Goal: Information Seeking & Learning: Learn about a topic

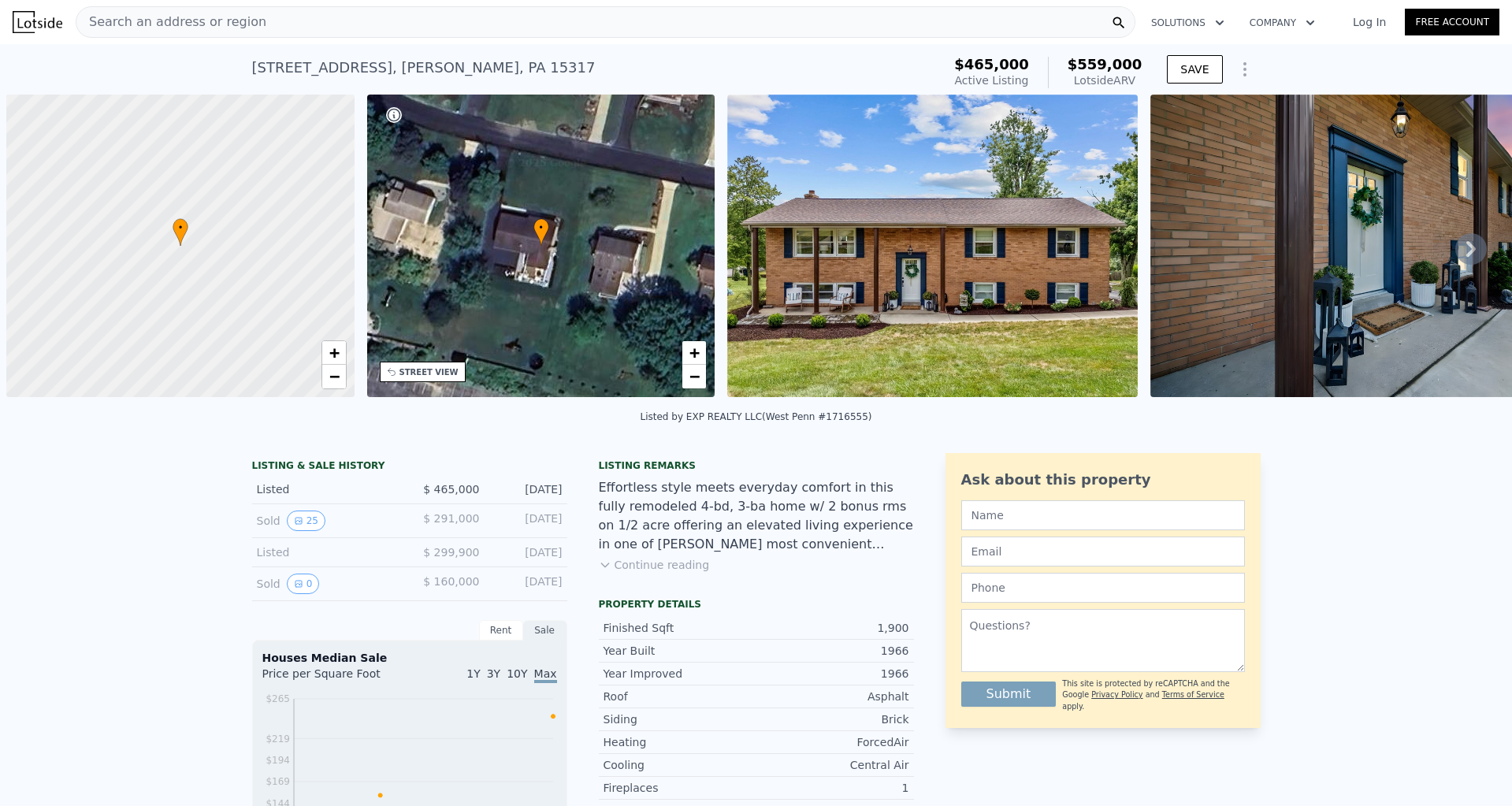
scroll to position [0, 6]
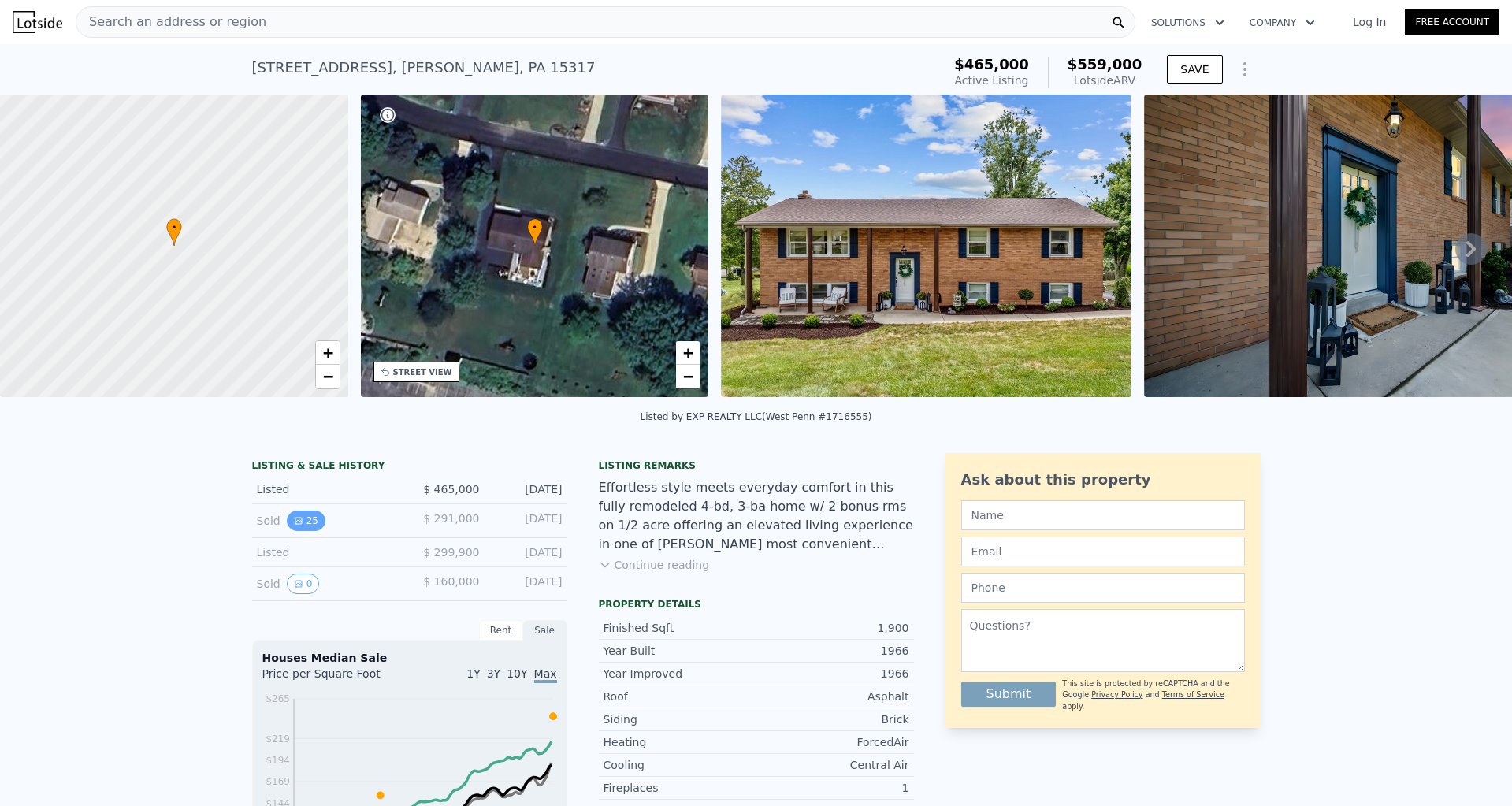
click at [309, 524] on button "25" at bounding box center [306, 521] width 39 height 21
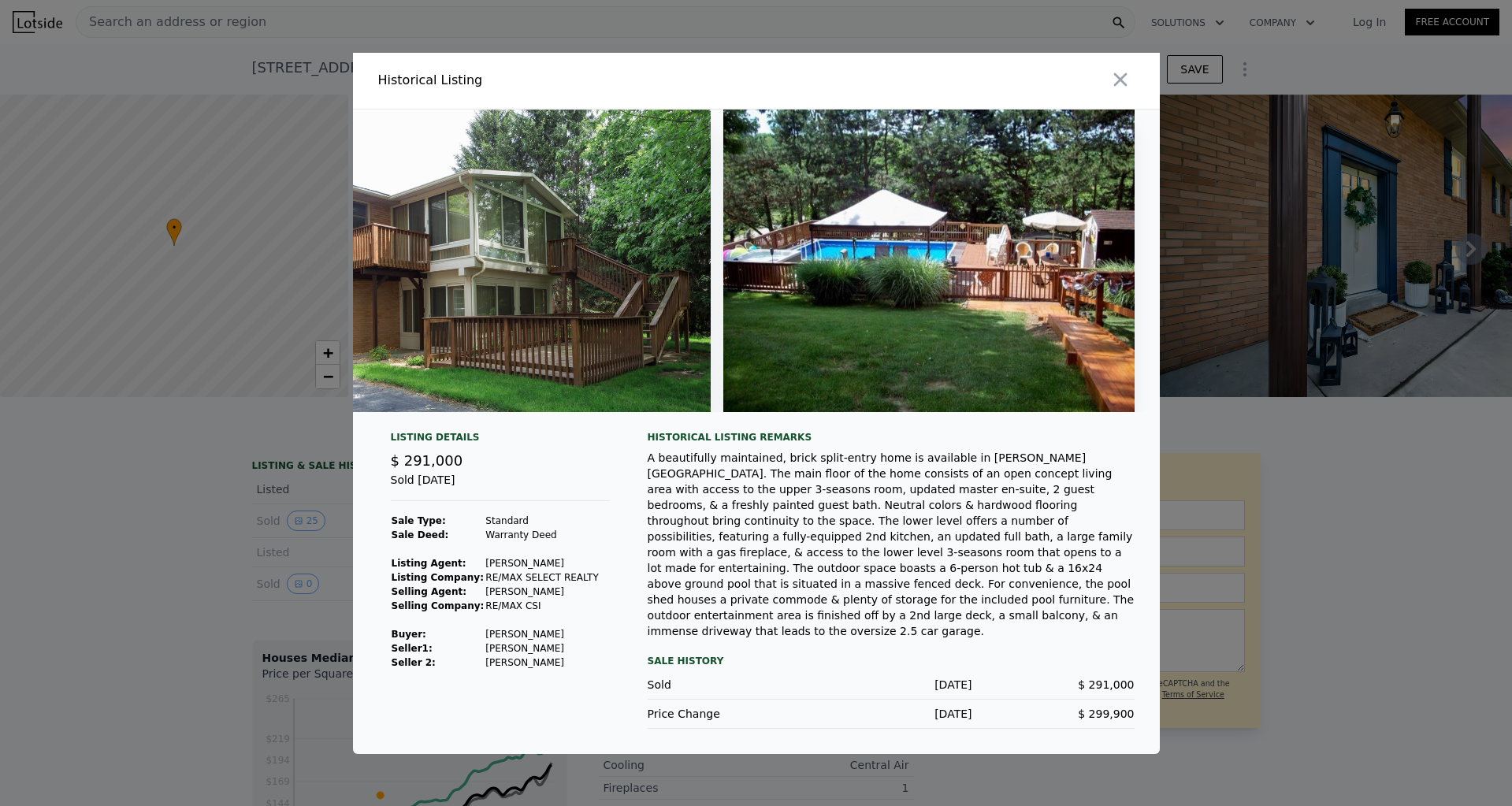
scroll to position [0, 10235]
click at [1122, 91] on icon "button" at bounding box center [1121, 79] width 22 height 22
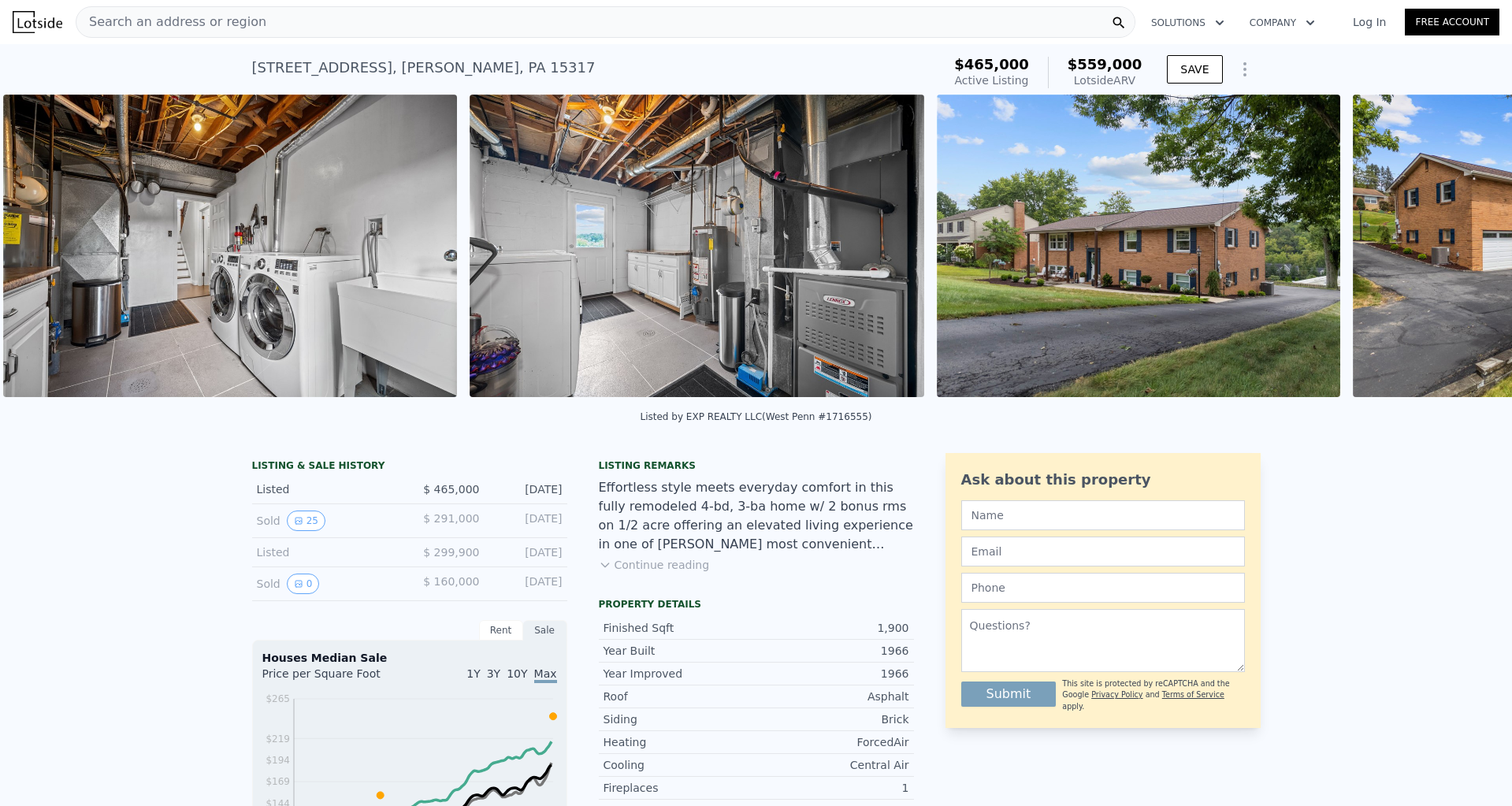
scroll to position [0, 18900]
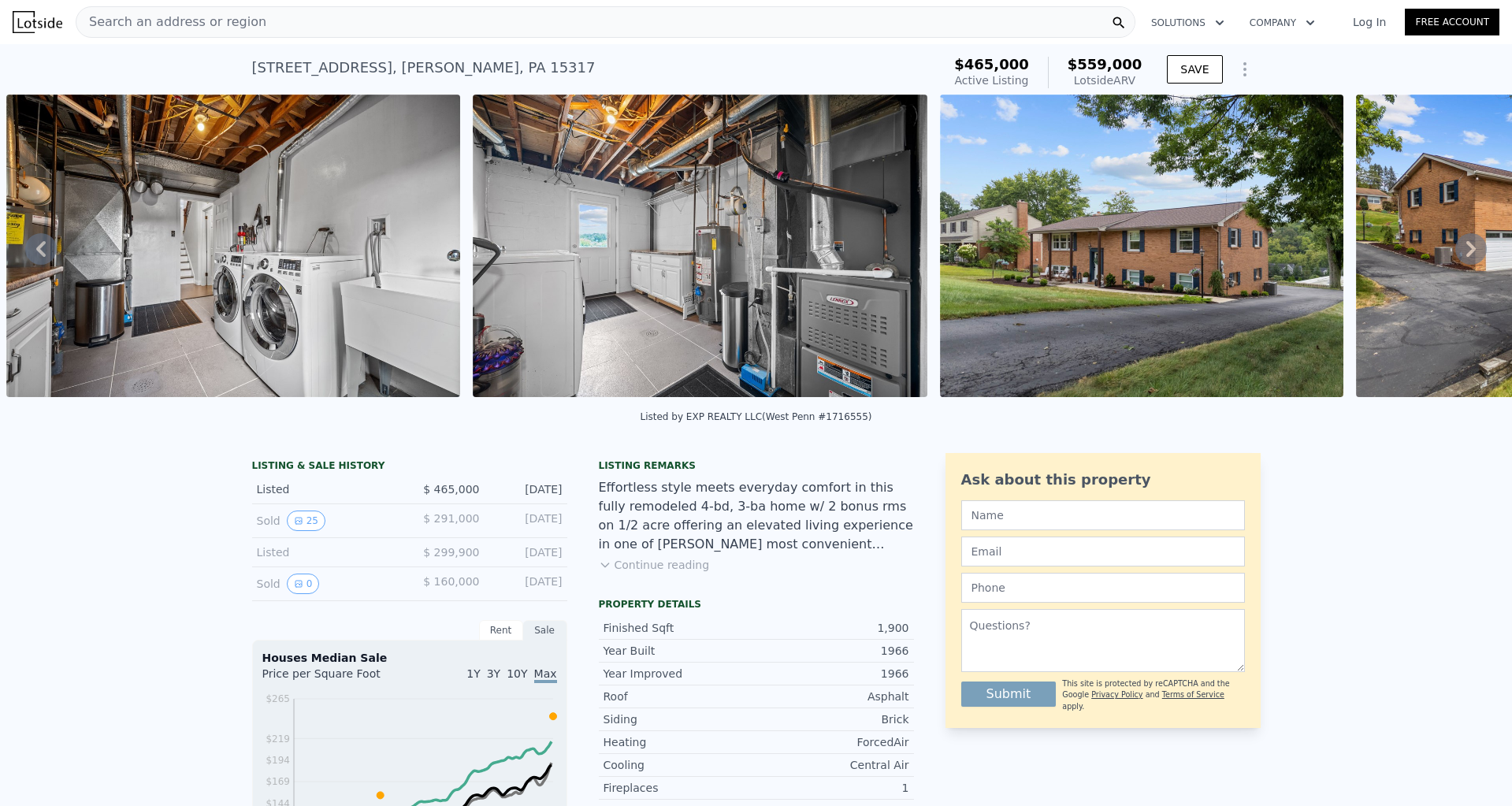
click at [301, 210] on img at bounding box center [234, 246] width 455 height 302
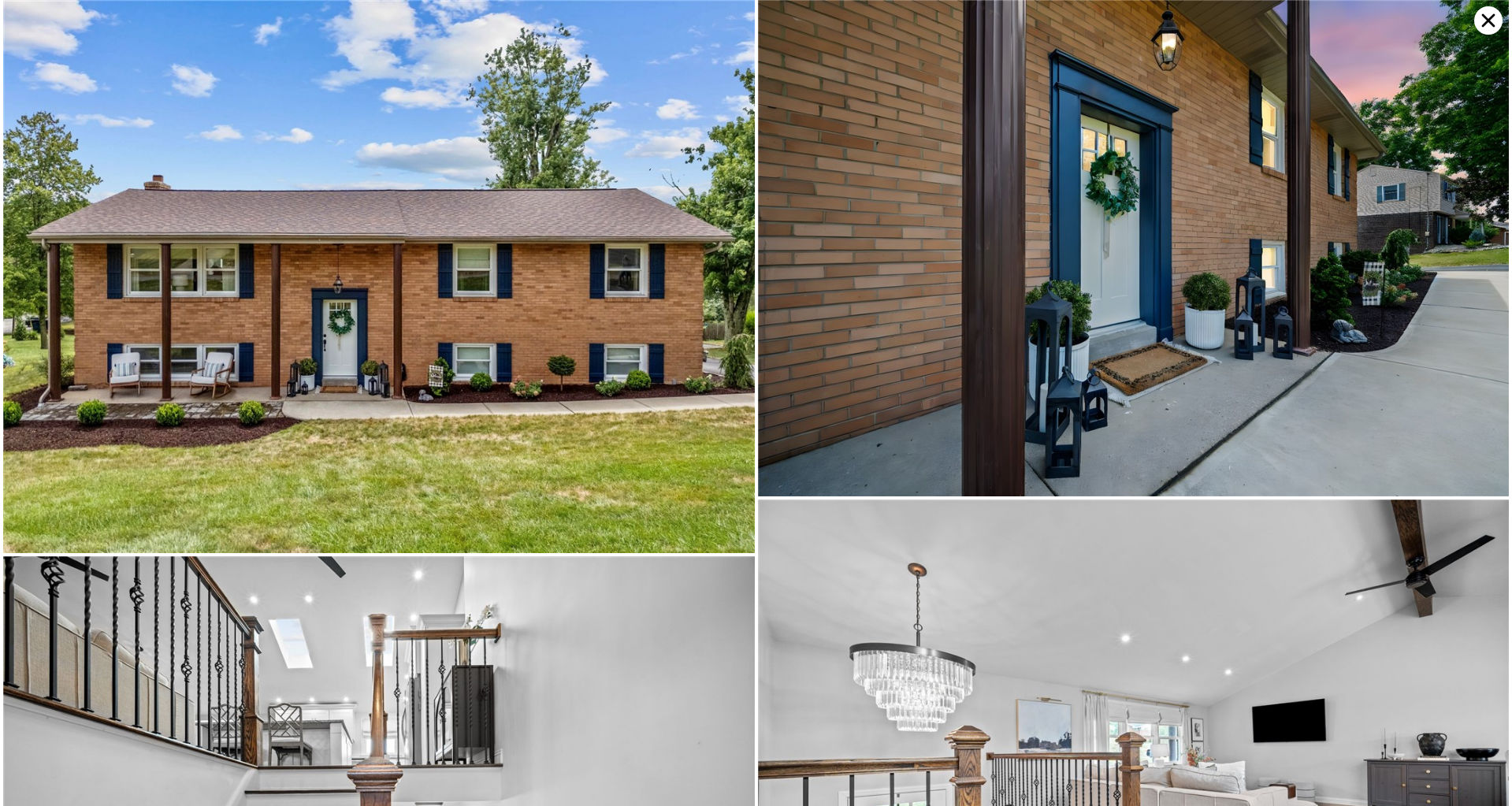
scroll to position [9561, 0]
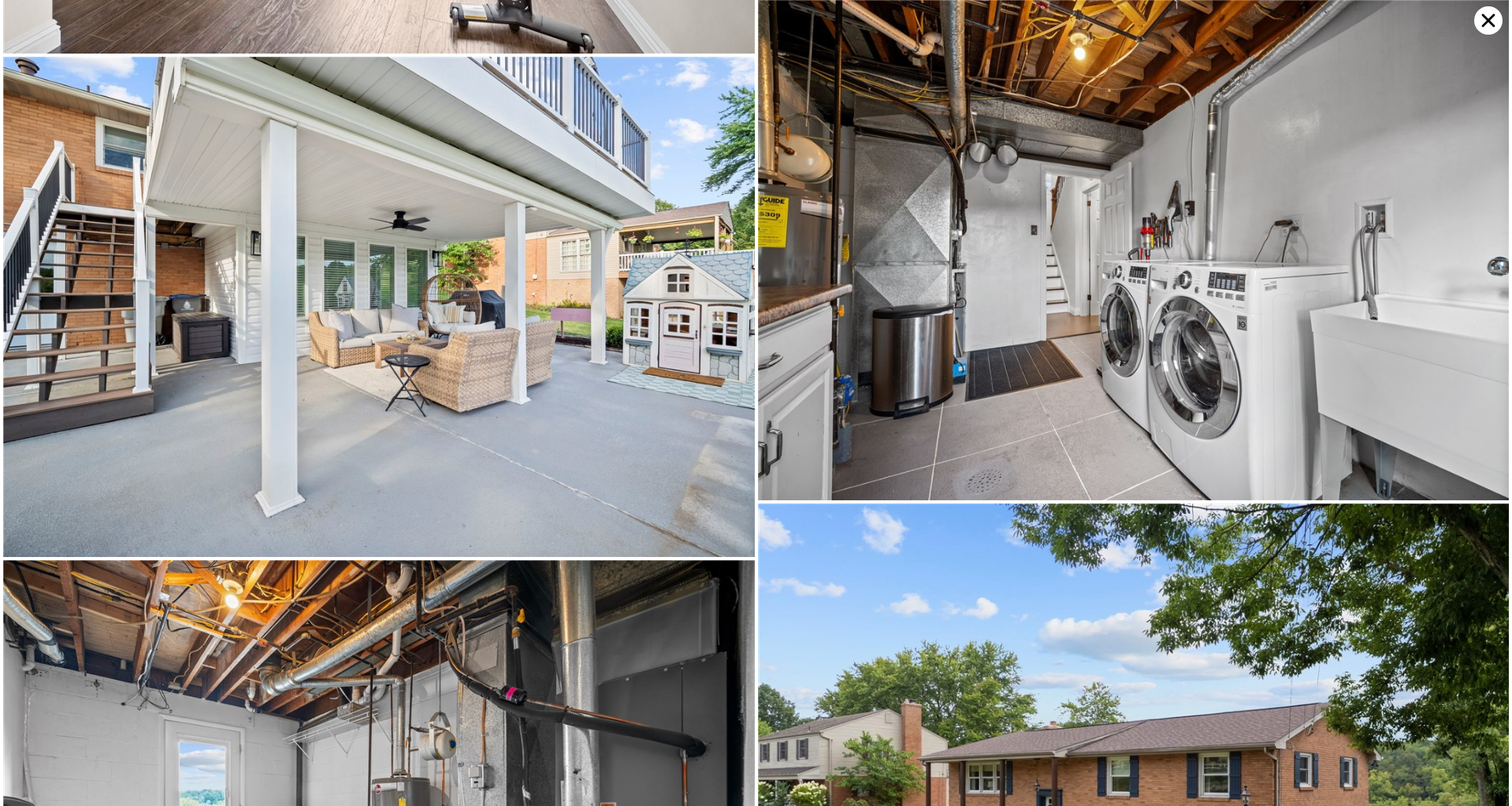
click at [1257, 96] on img at bounding box center [1134, 250] width 752 height 500
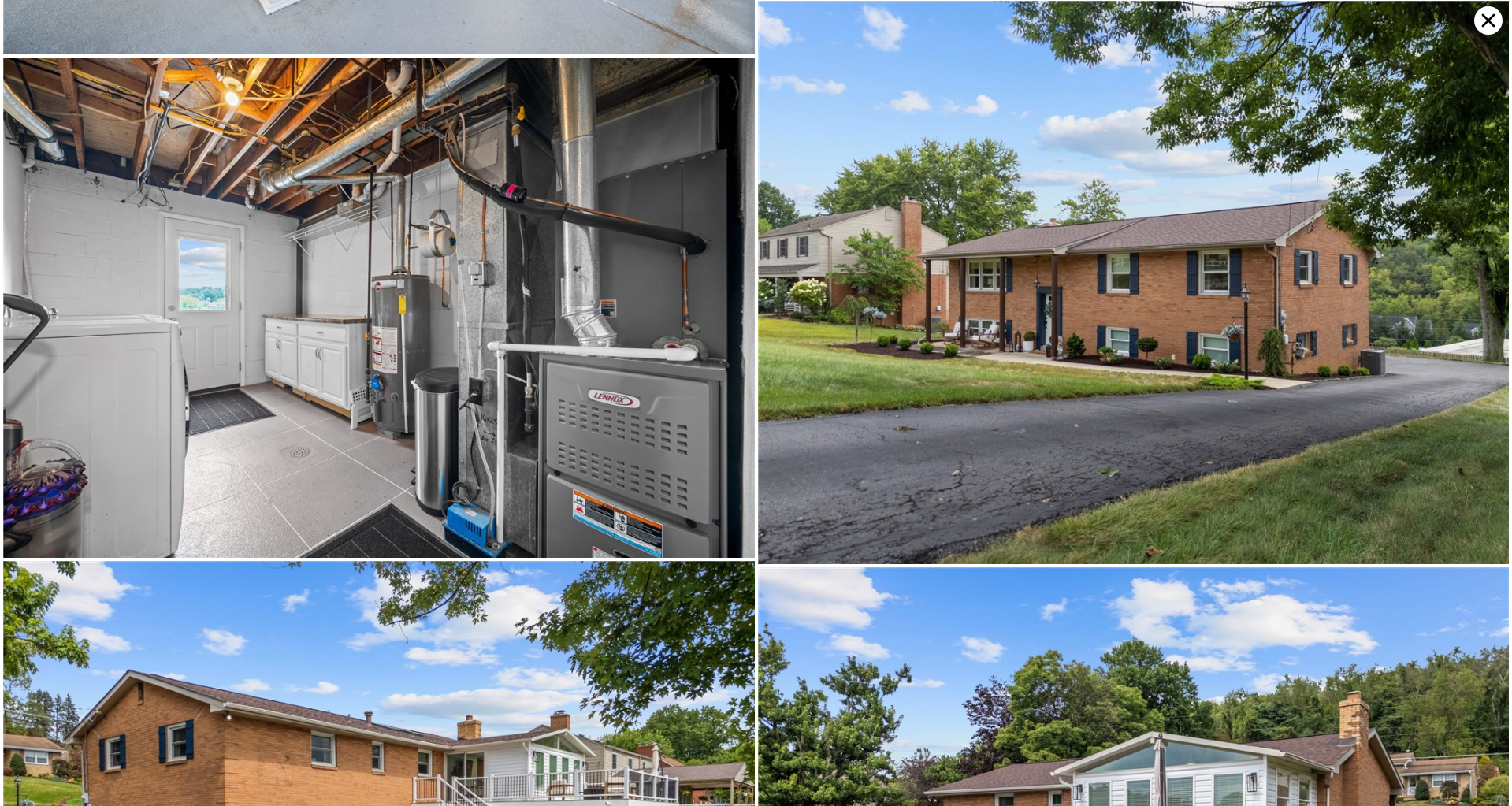
scroll to position [10065, 0]
click at [1492, 29] on icon at bounding box center [1489, 21] width 29 height 29
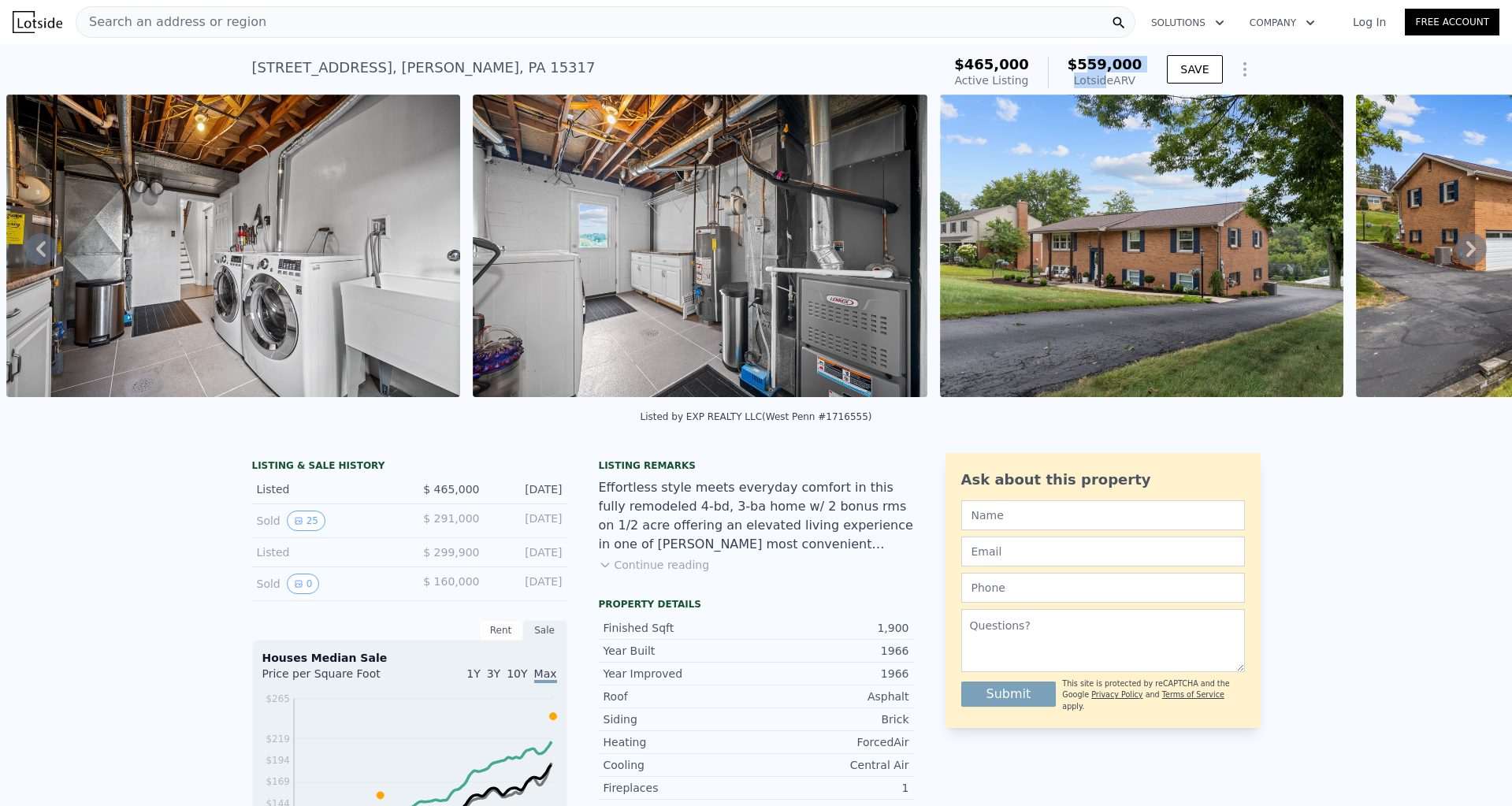
drag, startPoint x: 1091, startPoint y: 65, endPoint x: 1111, endPoint y: 81, distance: 25.6
click at [1111, 81] on div "$559,000 Lotside ARV" at bounding box center [1095, 72] width 94 height 31
click at [1111, 81] on div "Lotside ARV" at bounding box center [1105, 81] width 75 height 16
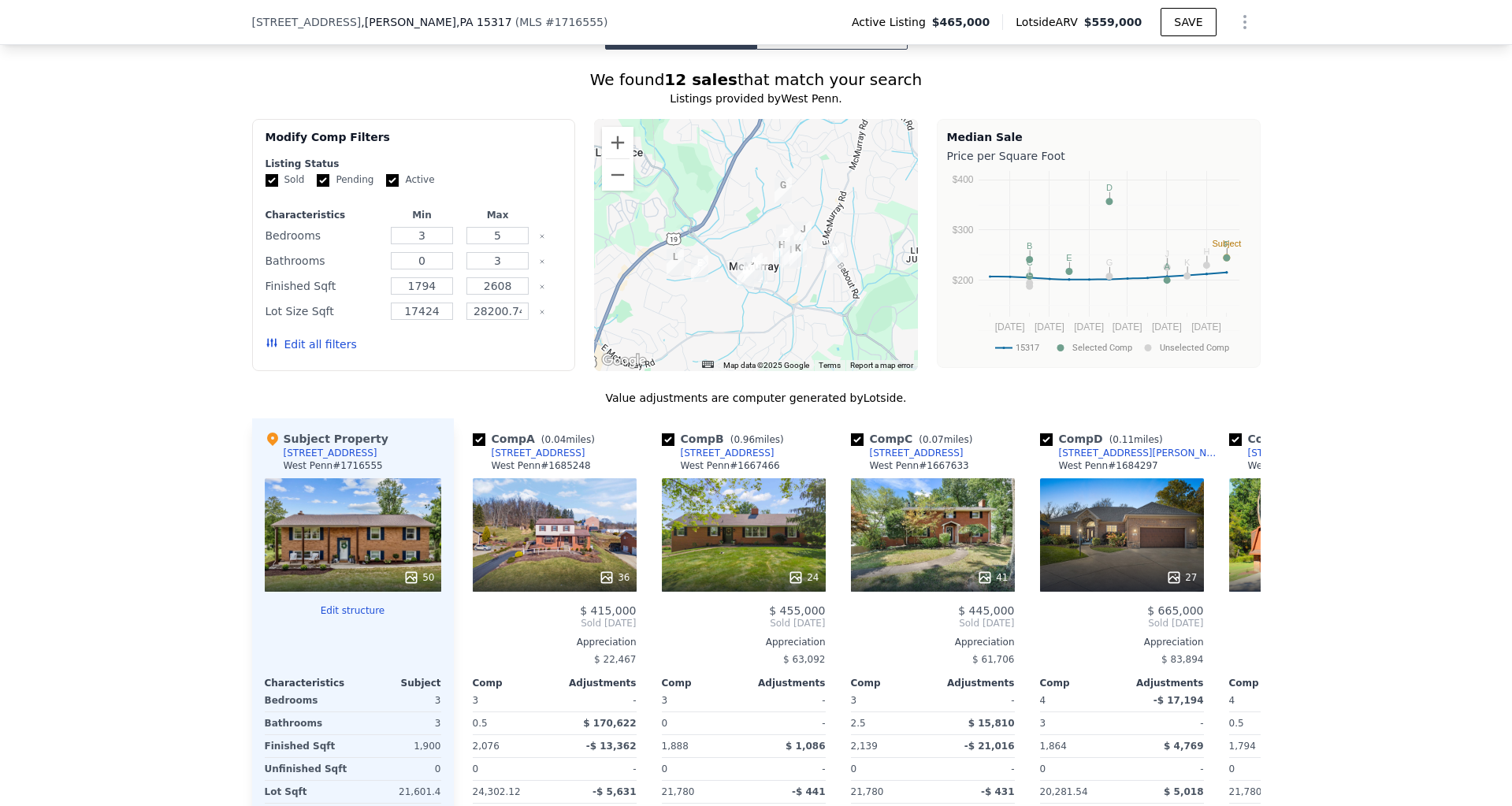
scroll to position [1330, 0]
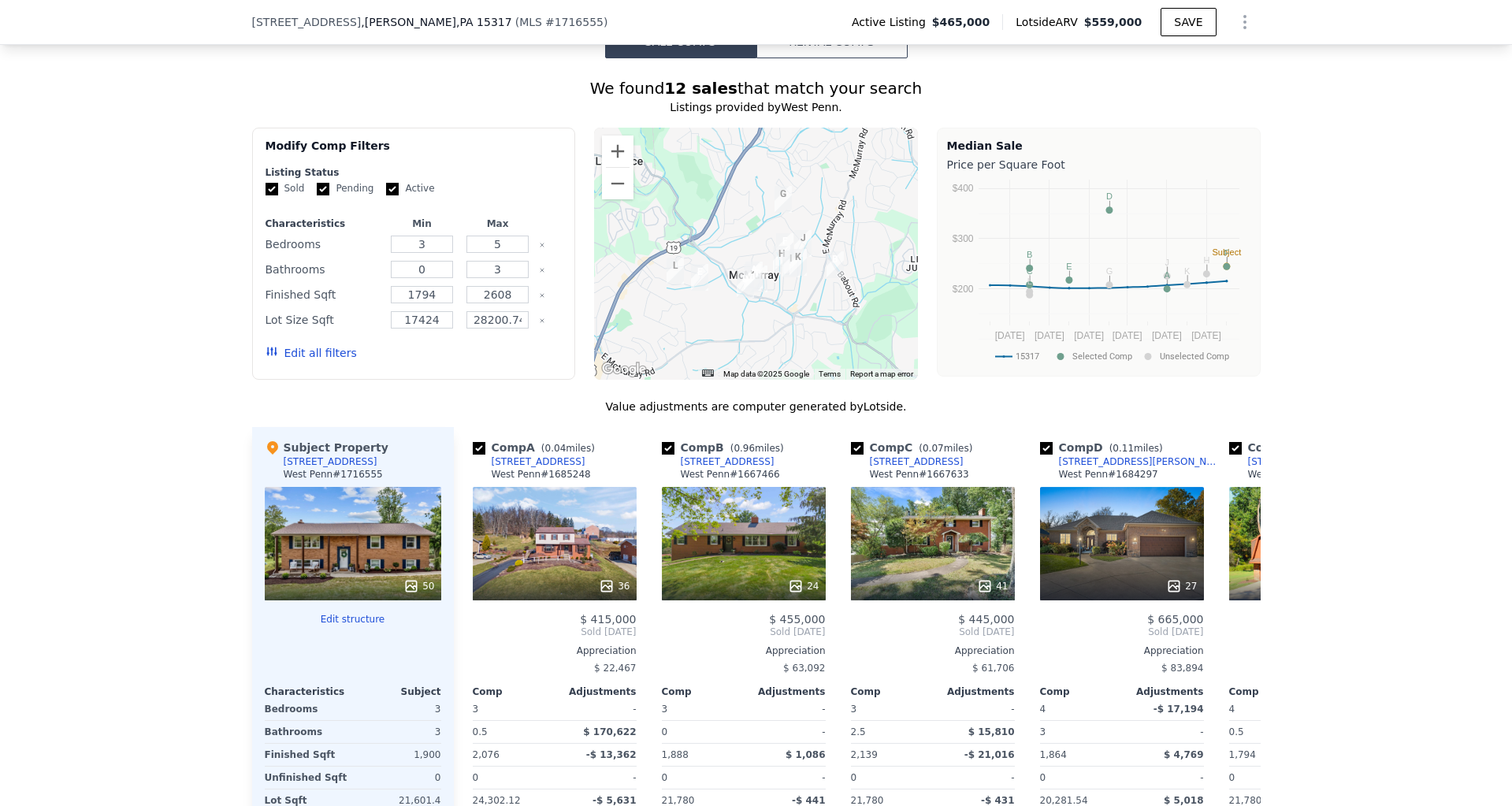
click at [779, 294] on div at bounding box center [756, 254] width 324 height 252
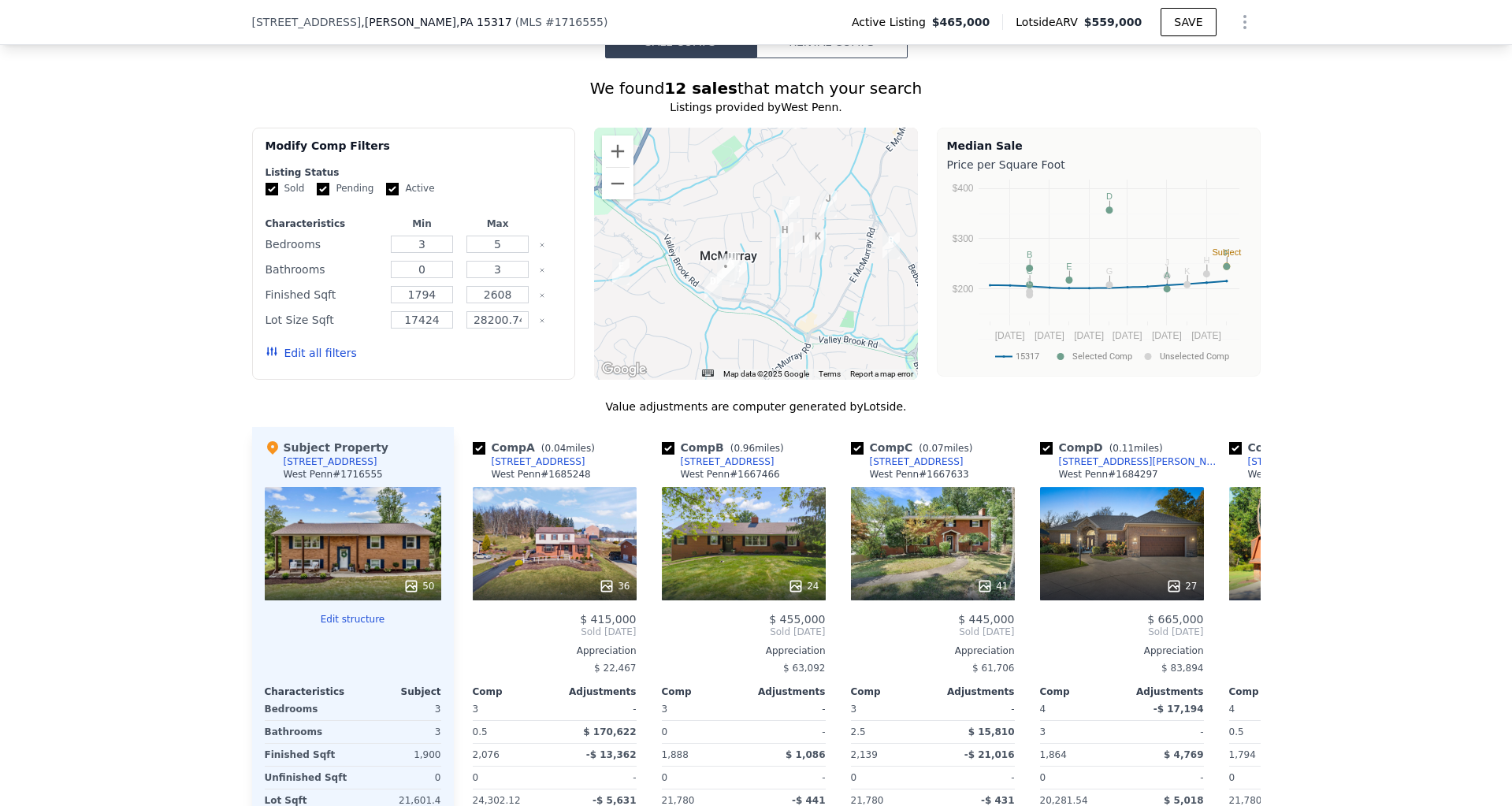
click at [768, 294] on div at bounding box center [756, 254] width 324 height 252
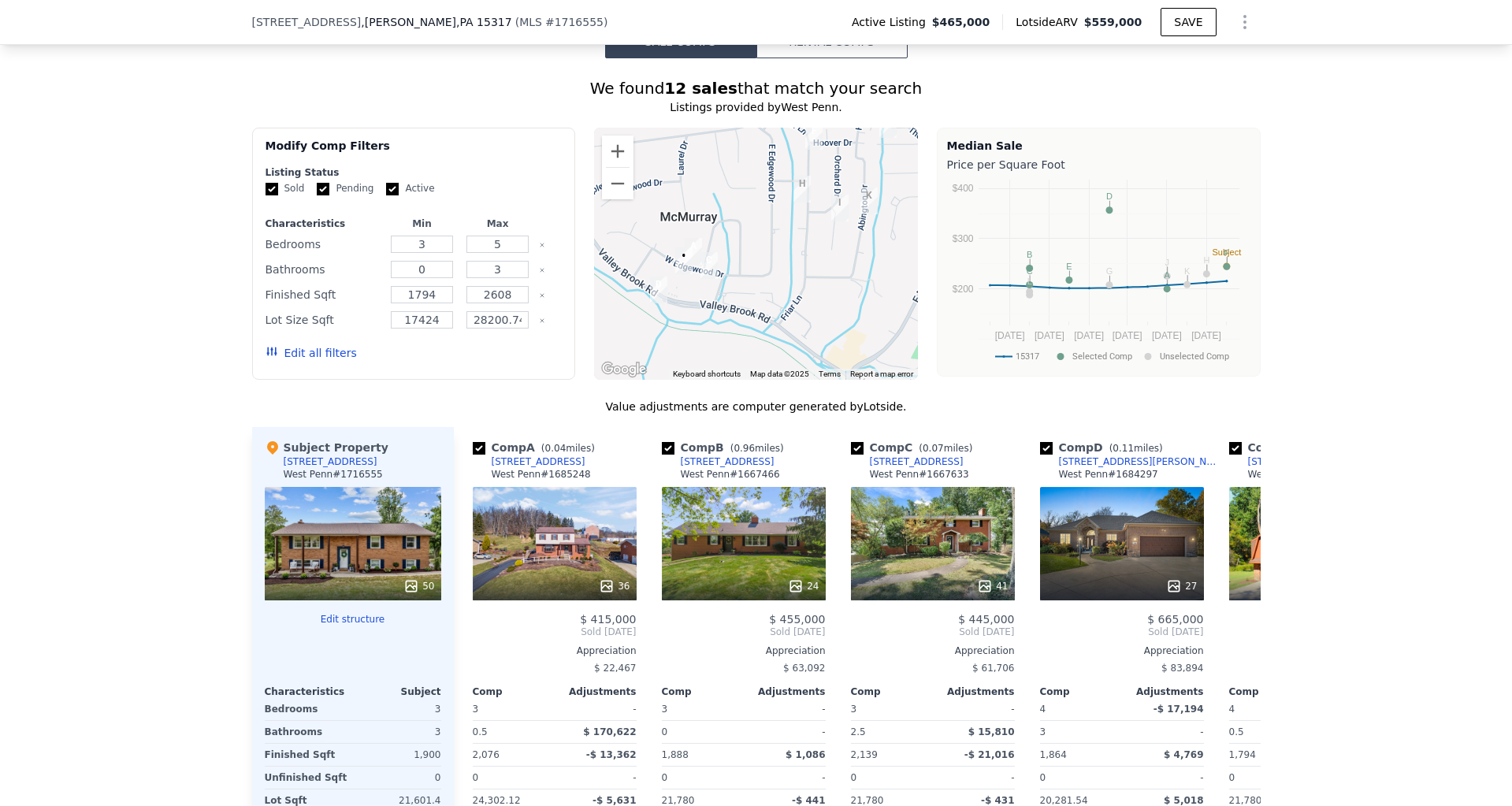
click at [768, 294] on div at bounding box center [756, 254] width 324 height 252
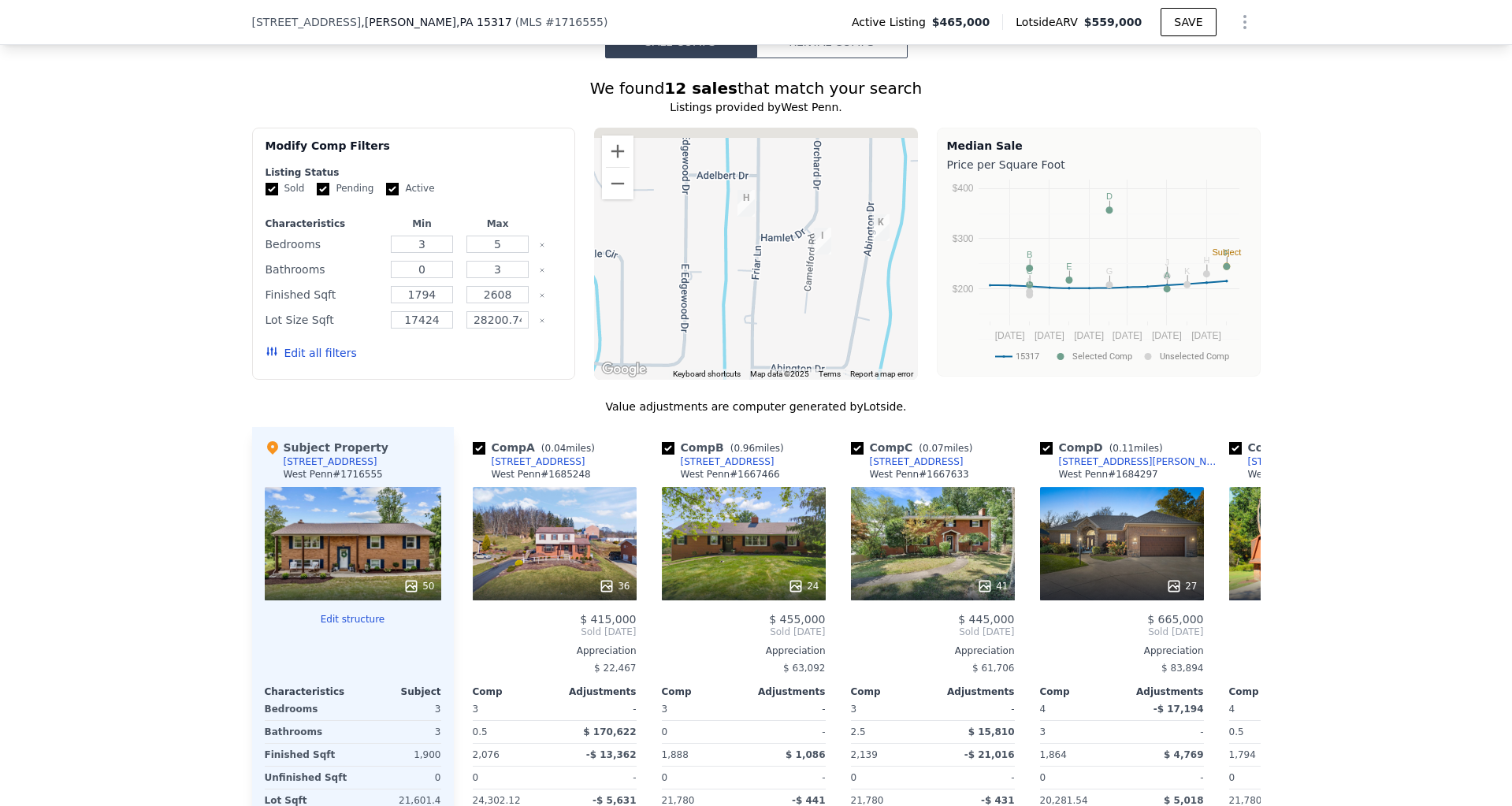
drag, startPoint x: 855, startPoint y: 216, endPoint x: 765, endPoint y: 326, distance: 142.1
click at [765, 326] on div at bounding box center [756, 254] width 324 height 252
click at [611, 182] on button "Zoom out" at bounding box center [617, 184] width 31 height 31
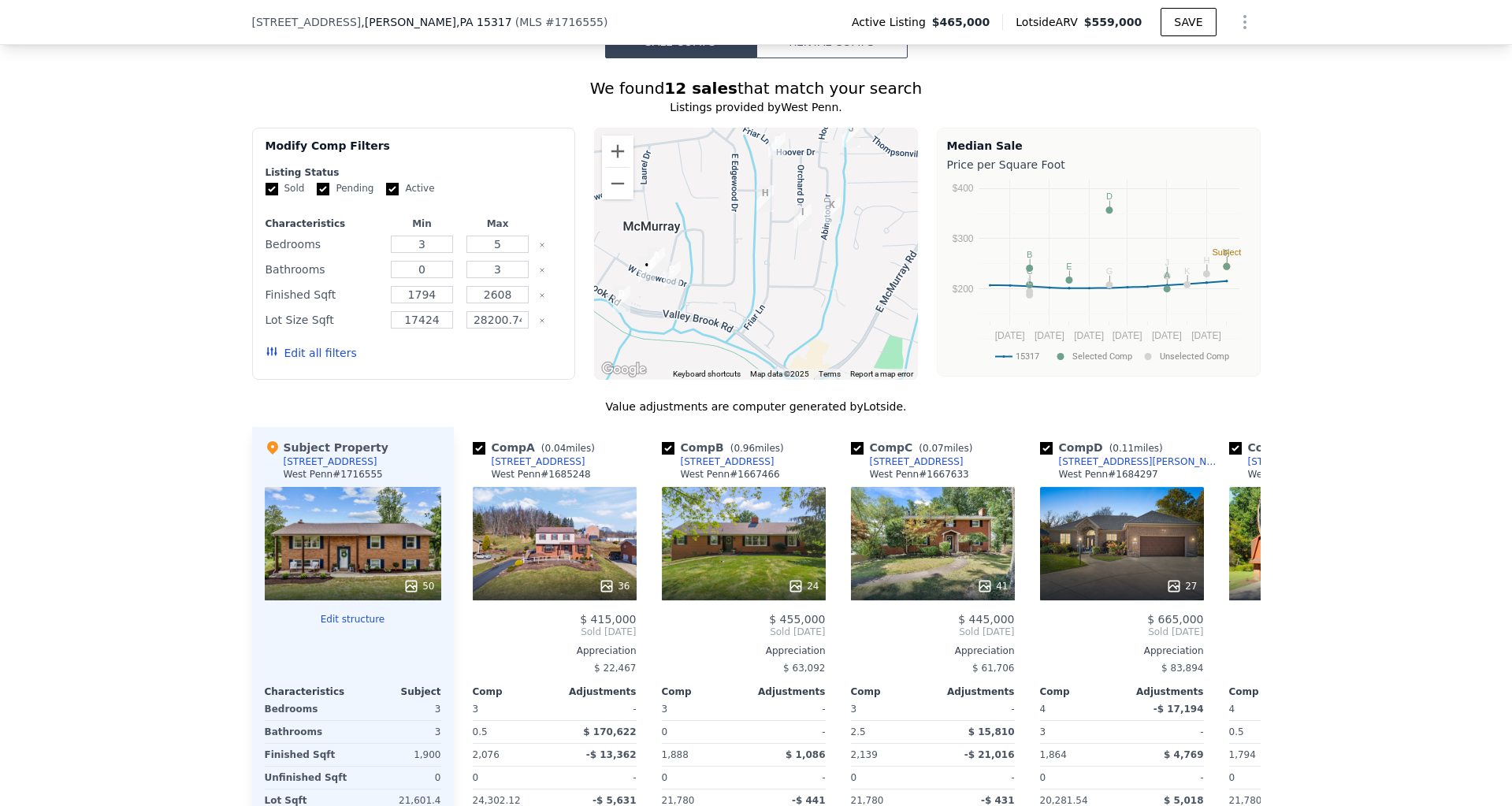
drag, startPoint x: 711, startPoint y: 329, endPoint x: 729, endPoint y: 299, distance: 35.0
click at [729, 299] on div at bounding box center [756, 254] width 324 height 252
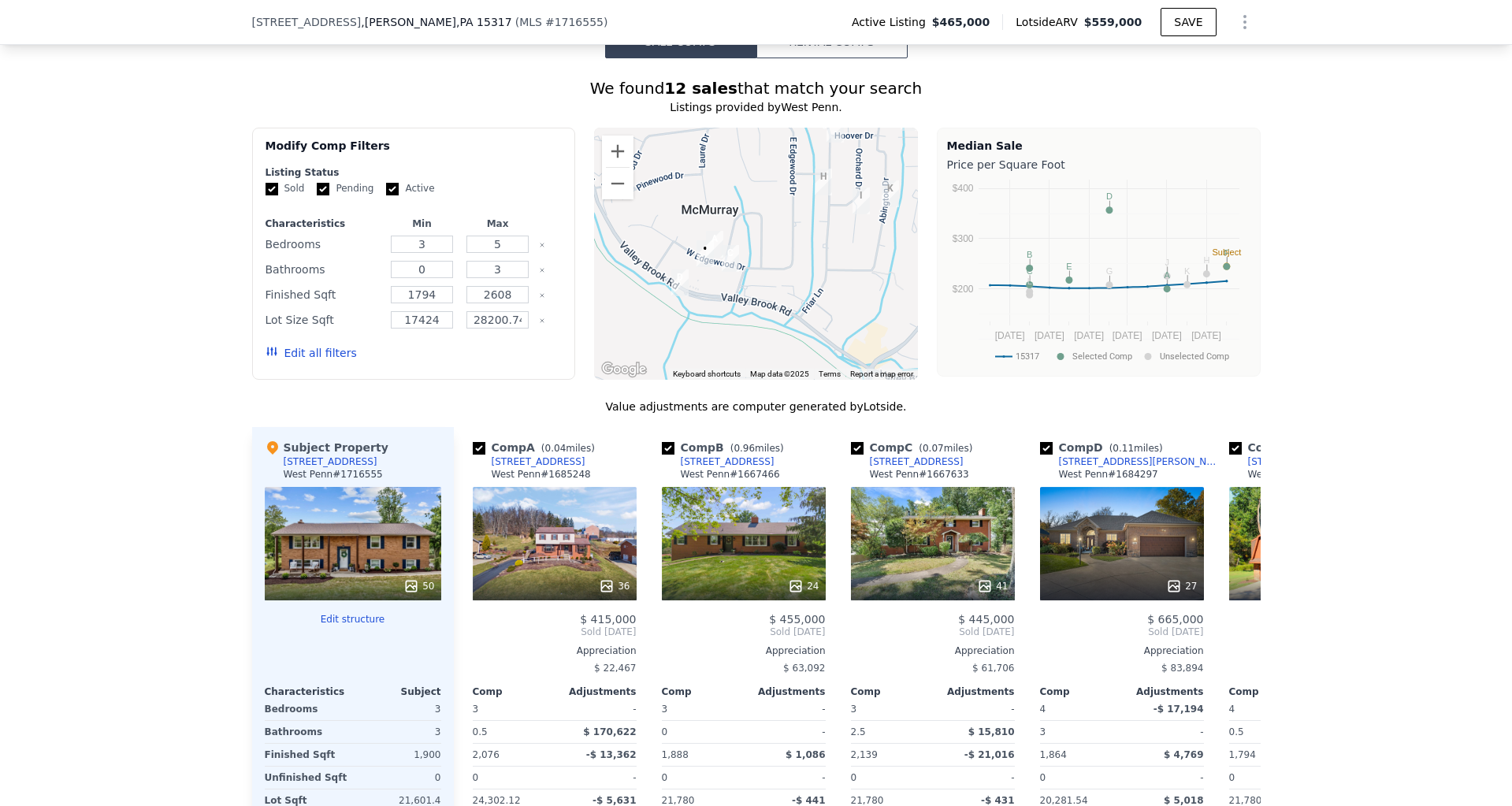
drag, startPoint x: 658, startPoint y: 291, endPoint x: 719, endPoint y: 273, distance: 63.6
click at [719, 273] on div at bounding box center [756, 254] width 324 height 252
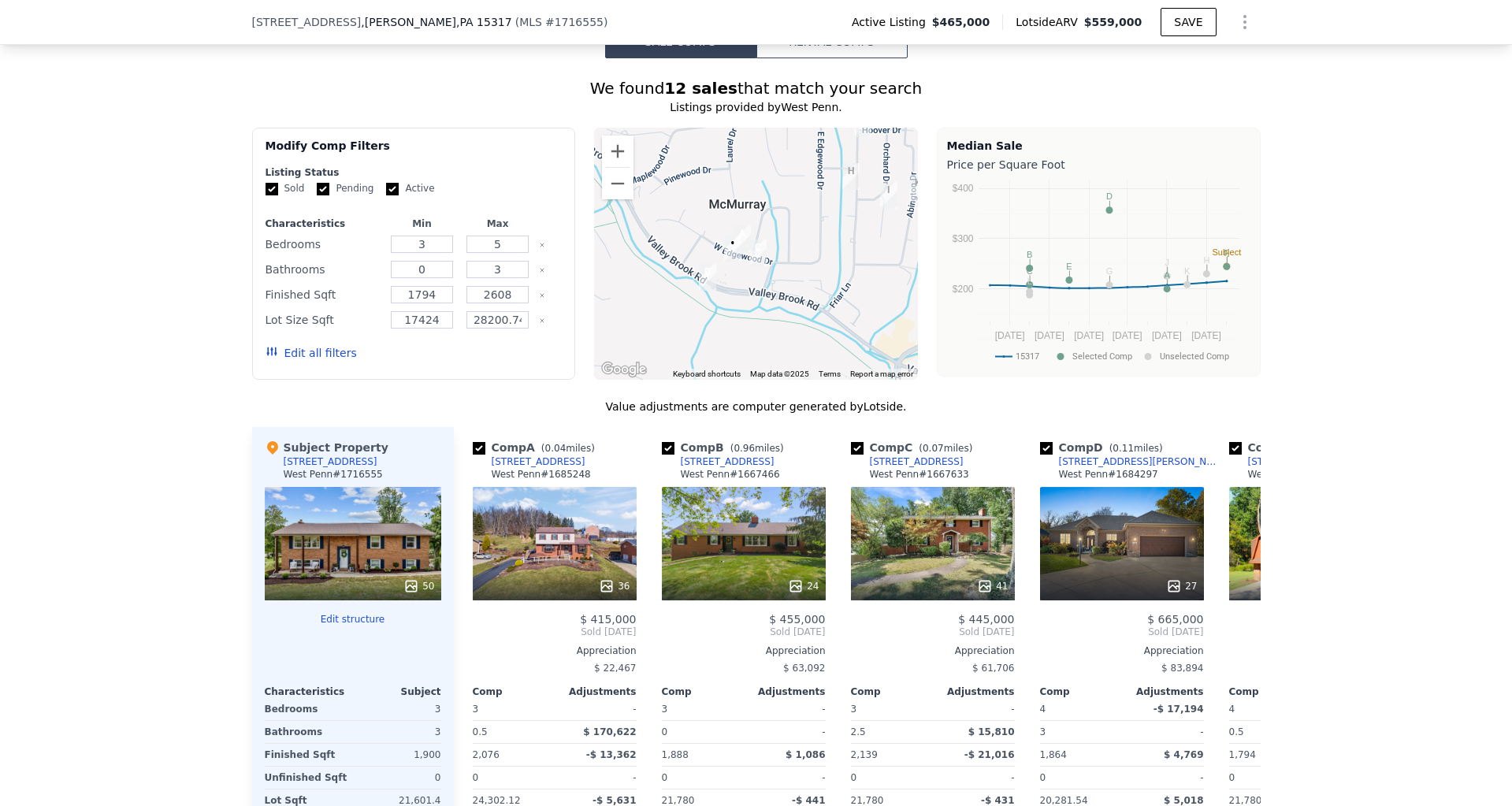
drag, startPoint x: 765, startPoint y: 285, endPoint x: 796, endPoint y: 278, distance: 31.8
click at [796, 278] on div at bounding box center [756, 254] width 324 height 252
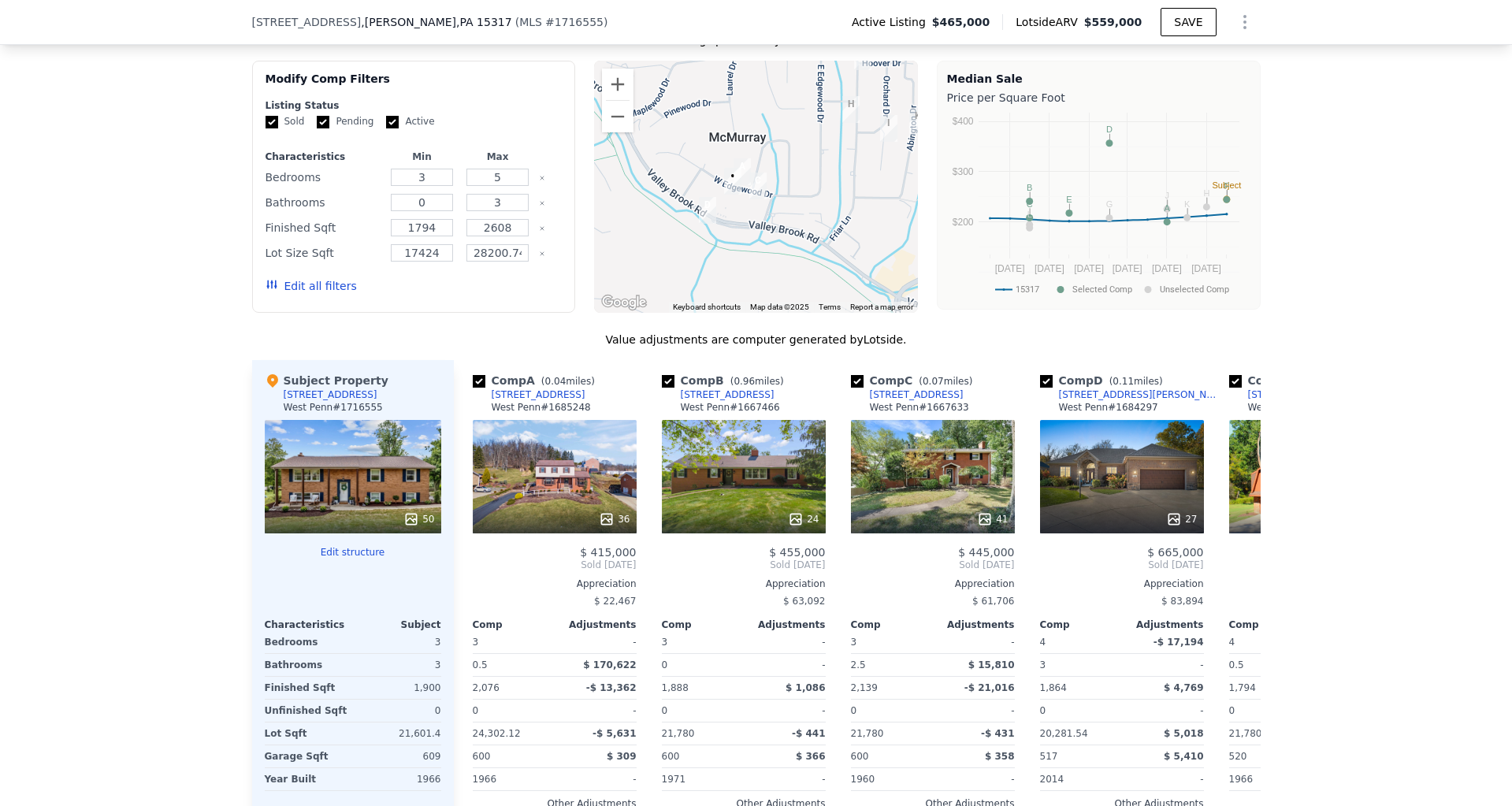
scroll to position [1398, 0]
click at [809, 213] on div at bounding box center [756, 186] width 324 height 252
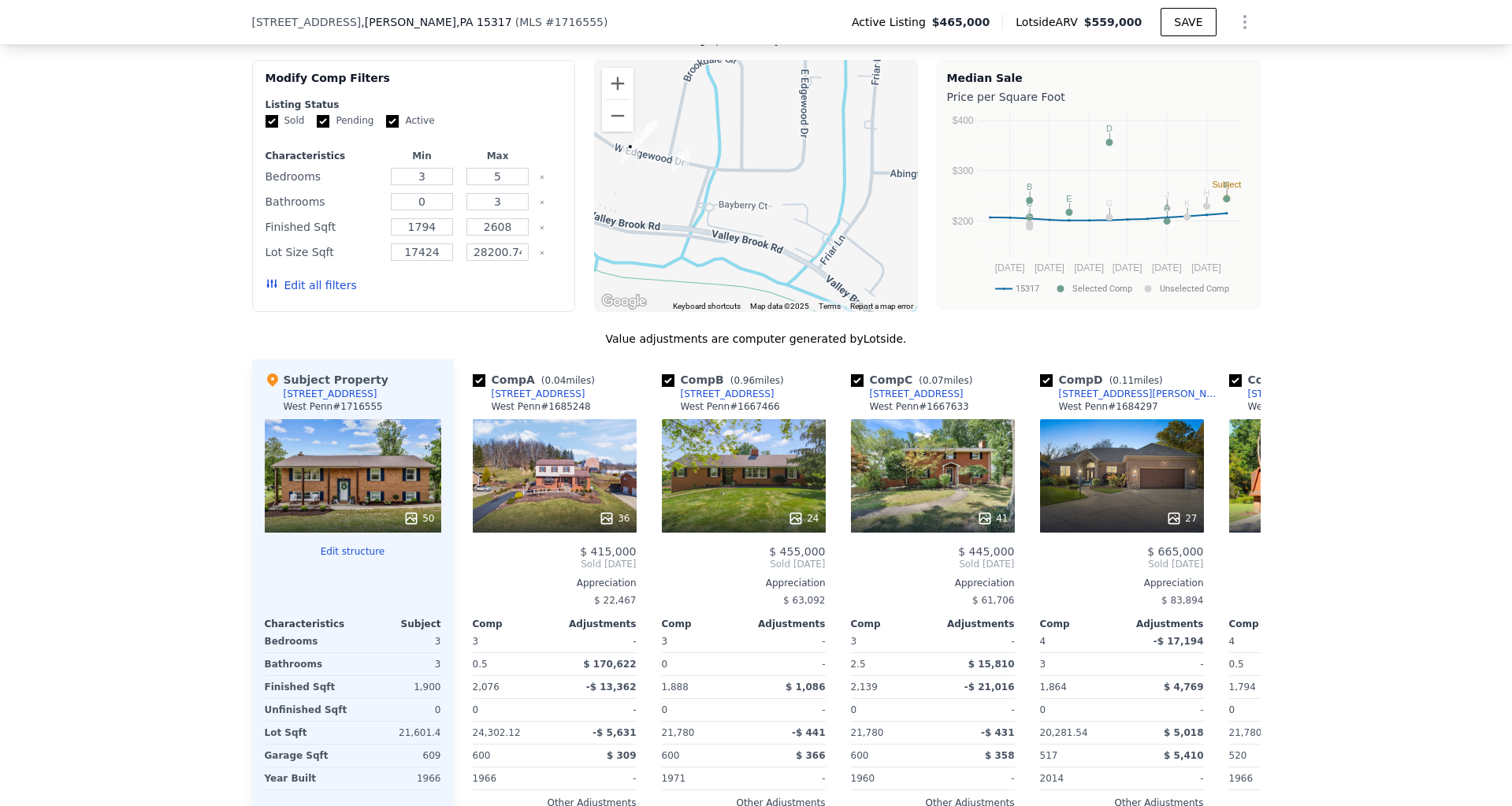
drag, startPoint x: 830, startPoint y: 201, endPoint x: 800, endPoint y: 193, distance: 31.0
click at [800, 193] on div at bounding box center [756, 186] width 324 height 252
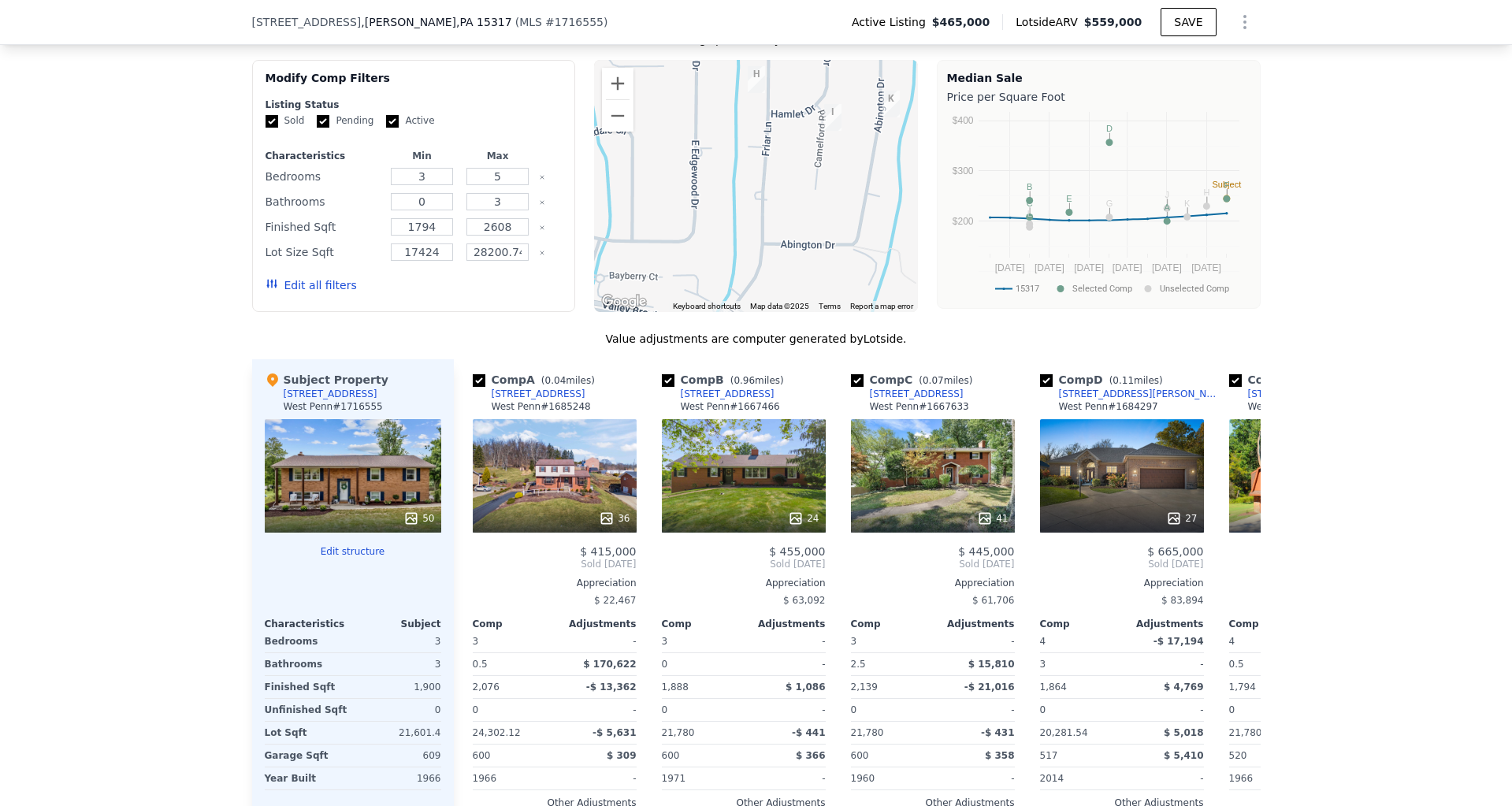
drag, startPoint x: 800, startPoint y: 193, endPoint x: 728, endPoint y: 241, distance: 86.5
click at [689, 267] on div at bounding box center [756, 186] width 324 height 252
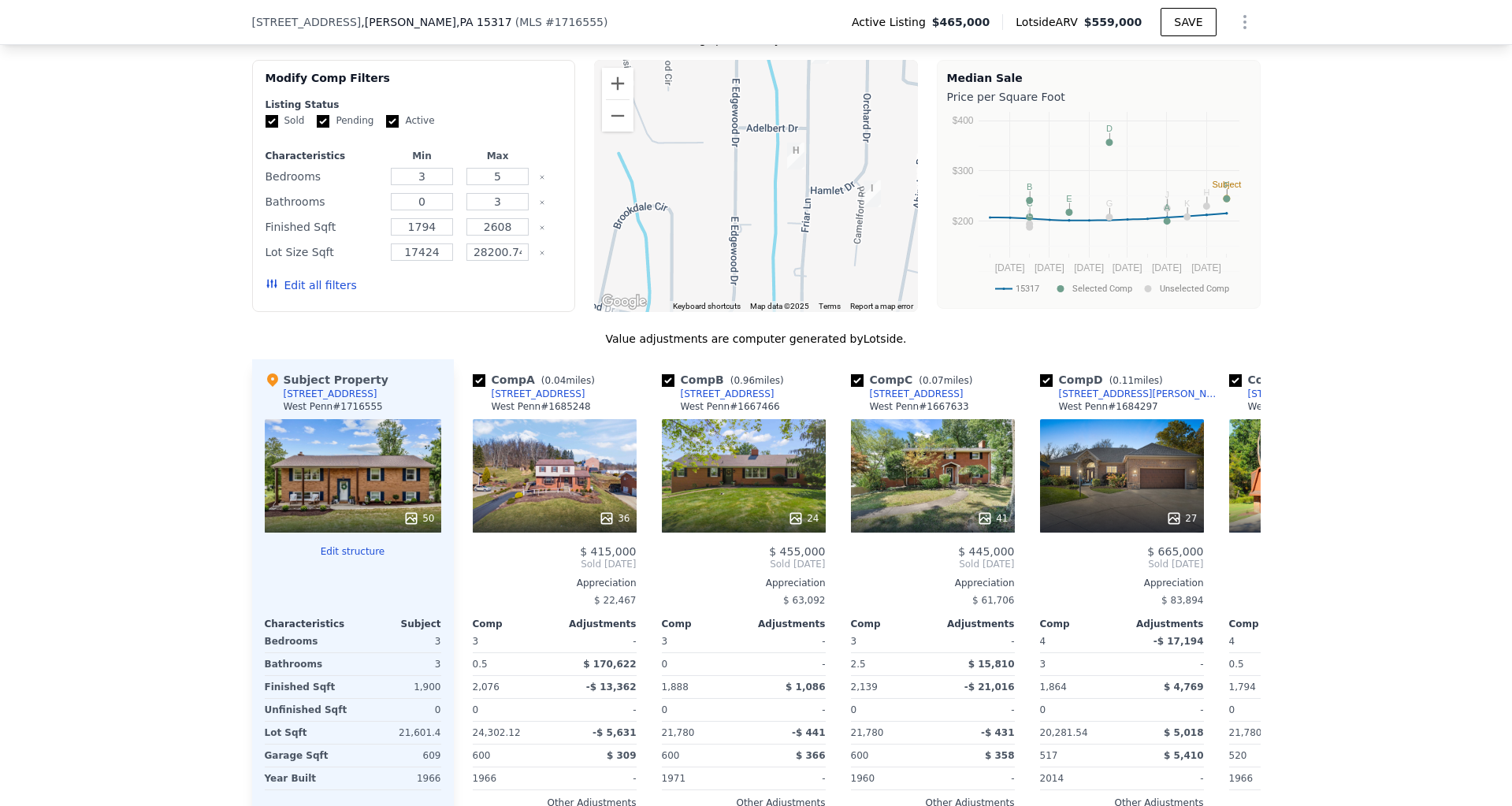
drag, startPoint x: 746, startPoint y: 195, endPoint x: 783, endPoint y: 241, distance: 59.0
click at [799, 250] on div at bounding box center [756, 186] width 324 height 252
click at [622, 123] on button "Zoom out" at bounding box center [617, 115] width 31 height 31
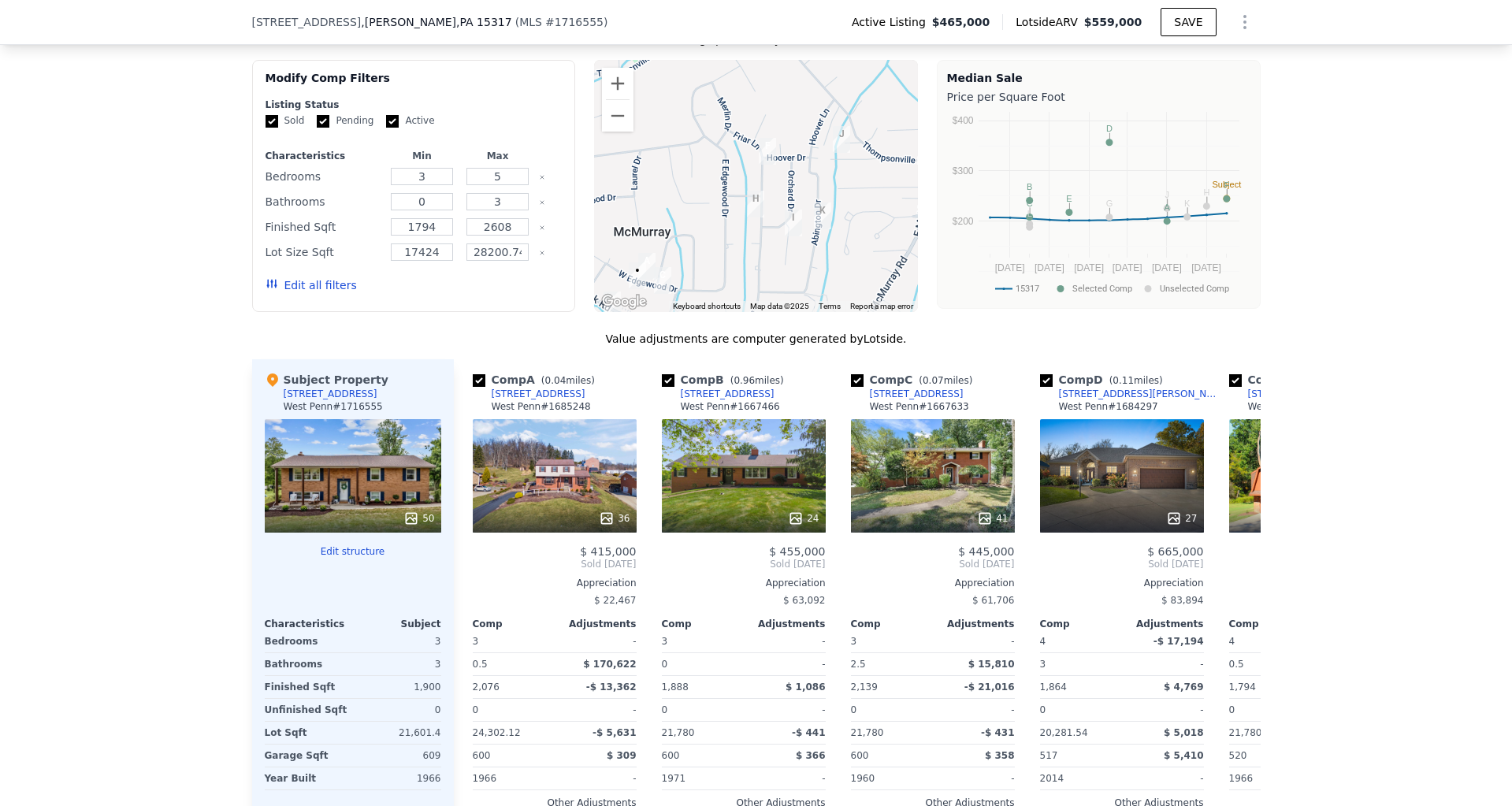
drag, startPoint x: 706, startPoint y: 226, endPoint x: 709, endPoint y: 251, distance: 25.2
click at [695, 254] on div at bounding box center [756, 186] width 324 height 252
click at [741, 184] on div at bounding box center [756, 186] width 324 height 252
drag, startPoint x: 794, startPoint y: 195, endPoint x: 808, endPoint y: 175, distance: 24.4
click at [817, 173] on div at bounding box center [756, 186] width 324 height 252
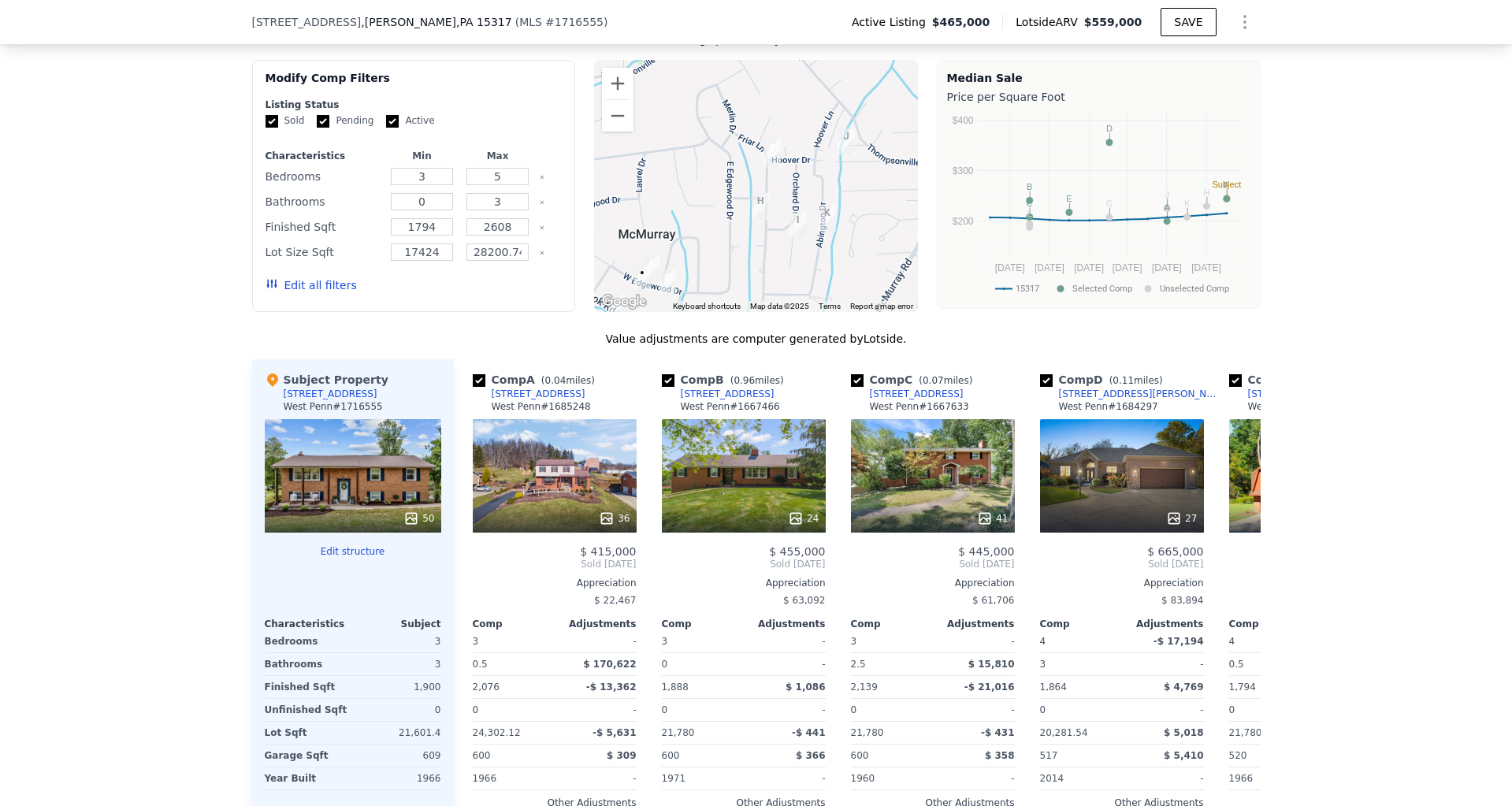
click at [780, 175] on div at bounding box center [756, 186] width 324 height 252
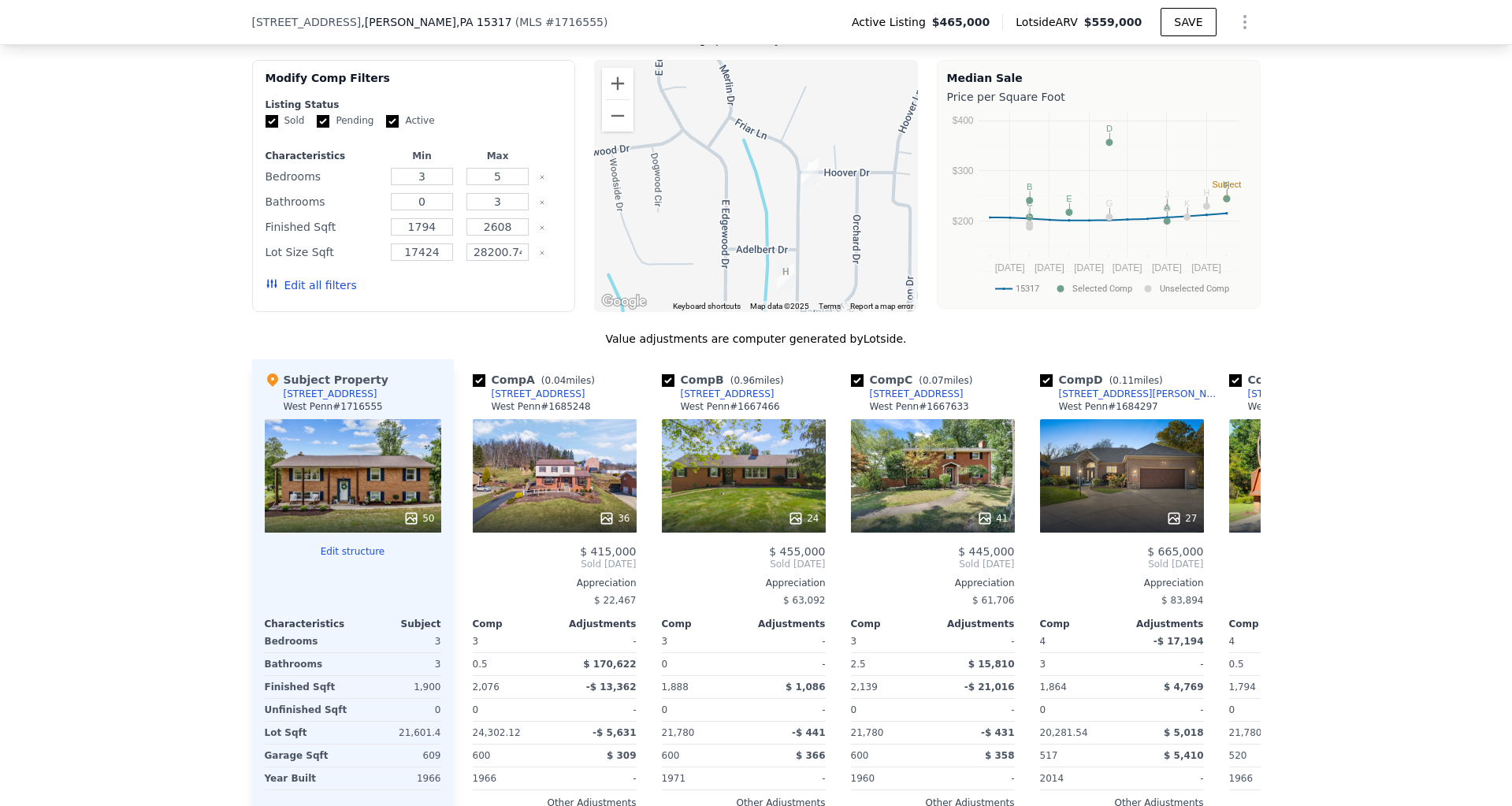
drag, startPoint x: 727, startPoint y: 150, endPoint x: 774, endPoint y: 176, distance: 53.7
click at [775, 177] on div at bounding box center [756, 186] width 324 height 252
click at [821, 170] on img "216 Friar Ln" at bounding box center [818, 166] width 17 height 27
click at [622, 124] on button "Zoom out" at bounding box center [617, 115] width 31 height 31
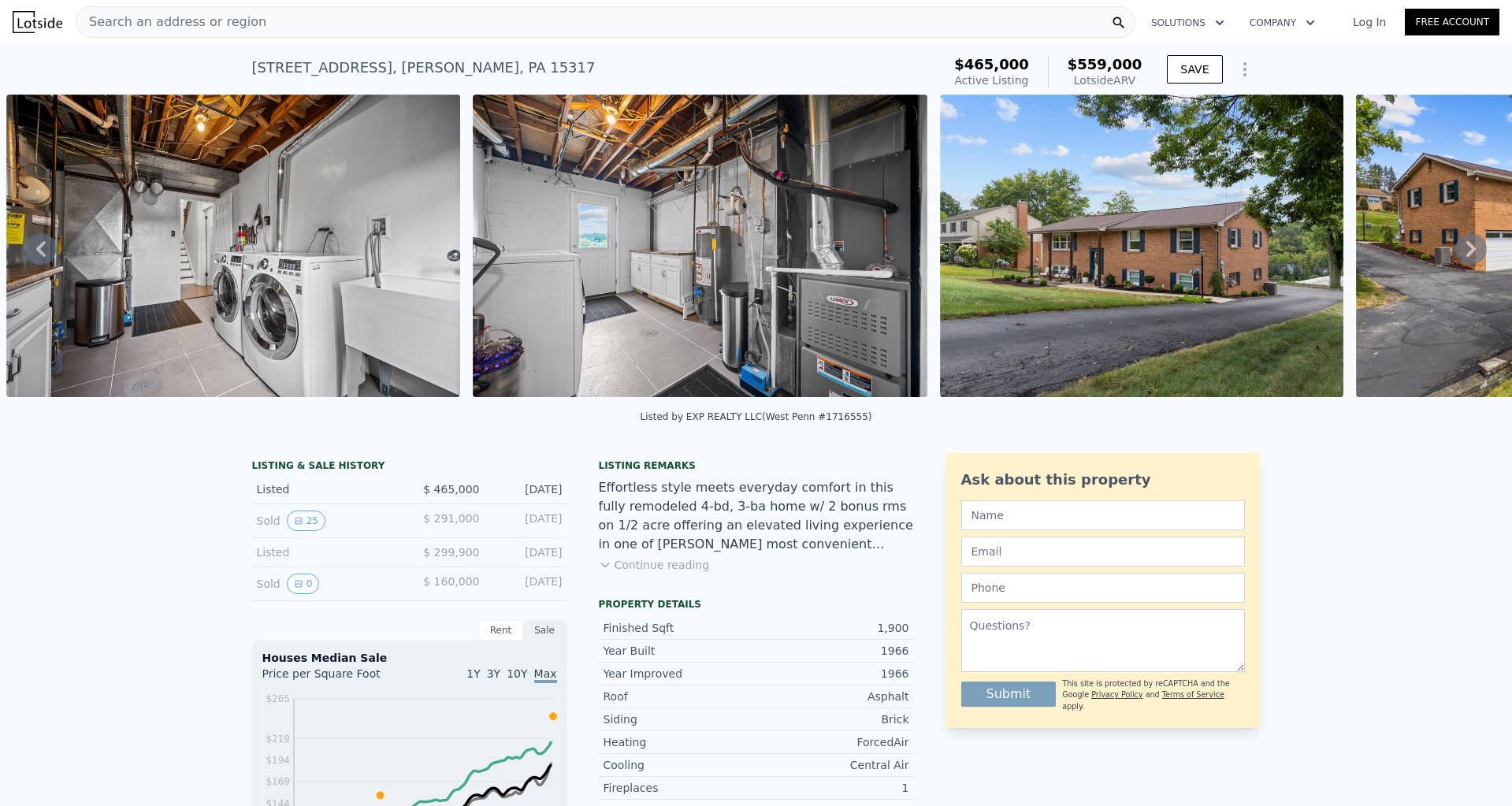
scroll to position [0, 0]
click at [532, 30] on div "Search an address or region" at bounding box center [605, 22] width 1060 height 31
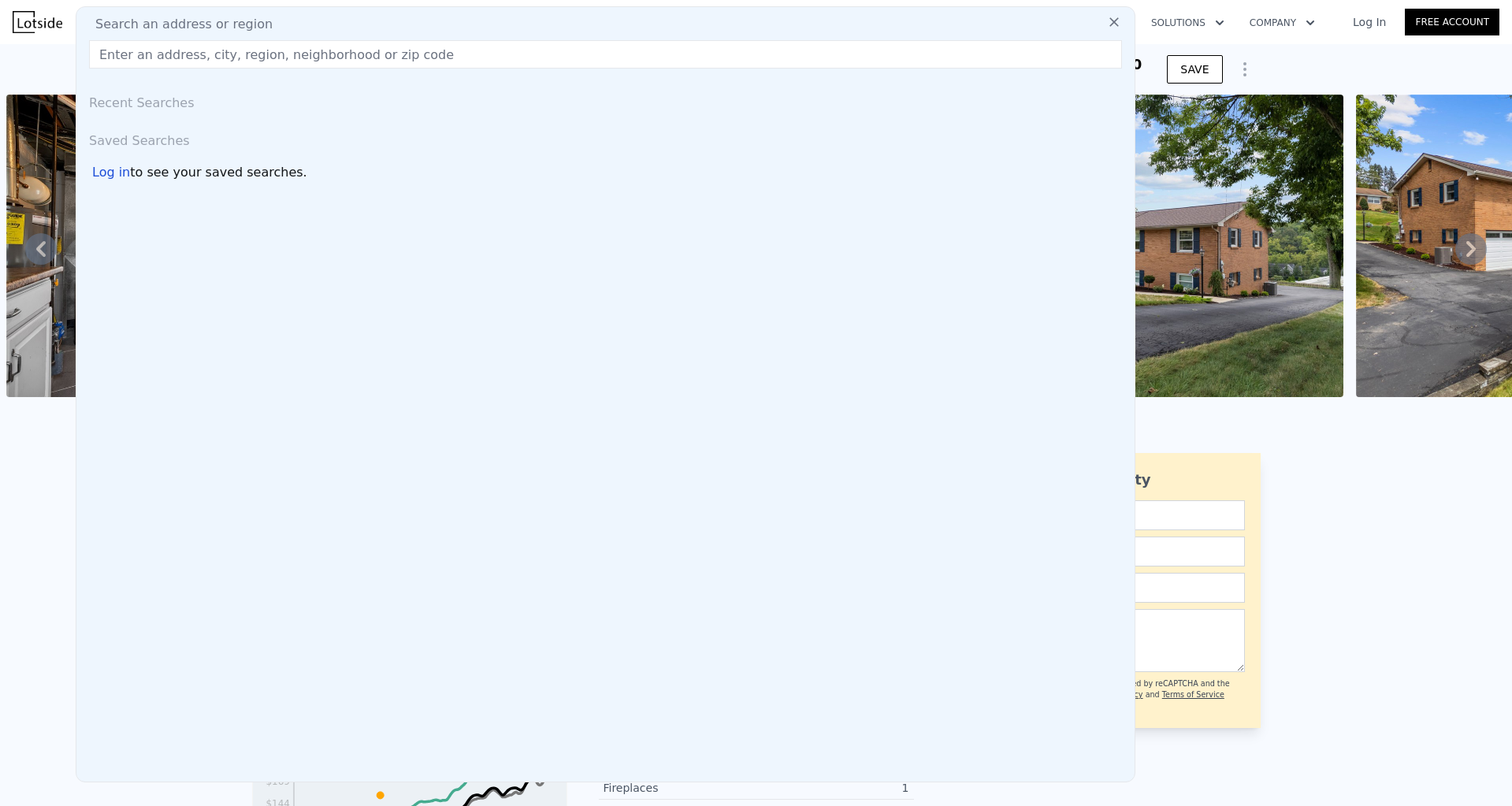
click at [532, 30] on div "Search an address or region" at bounding box center [605, 24] width 1046 height 19
click at [389, 49] on input "text" at bounding box center [605, 55] width 1033 height 29
click at [263, 61] on input "text" at bounding box center [605, 54] width 1033 height 29
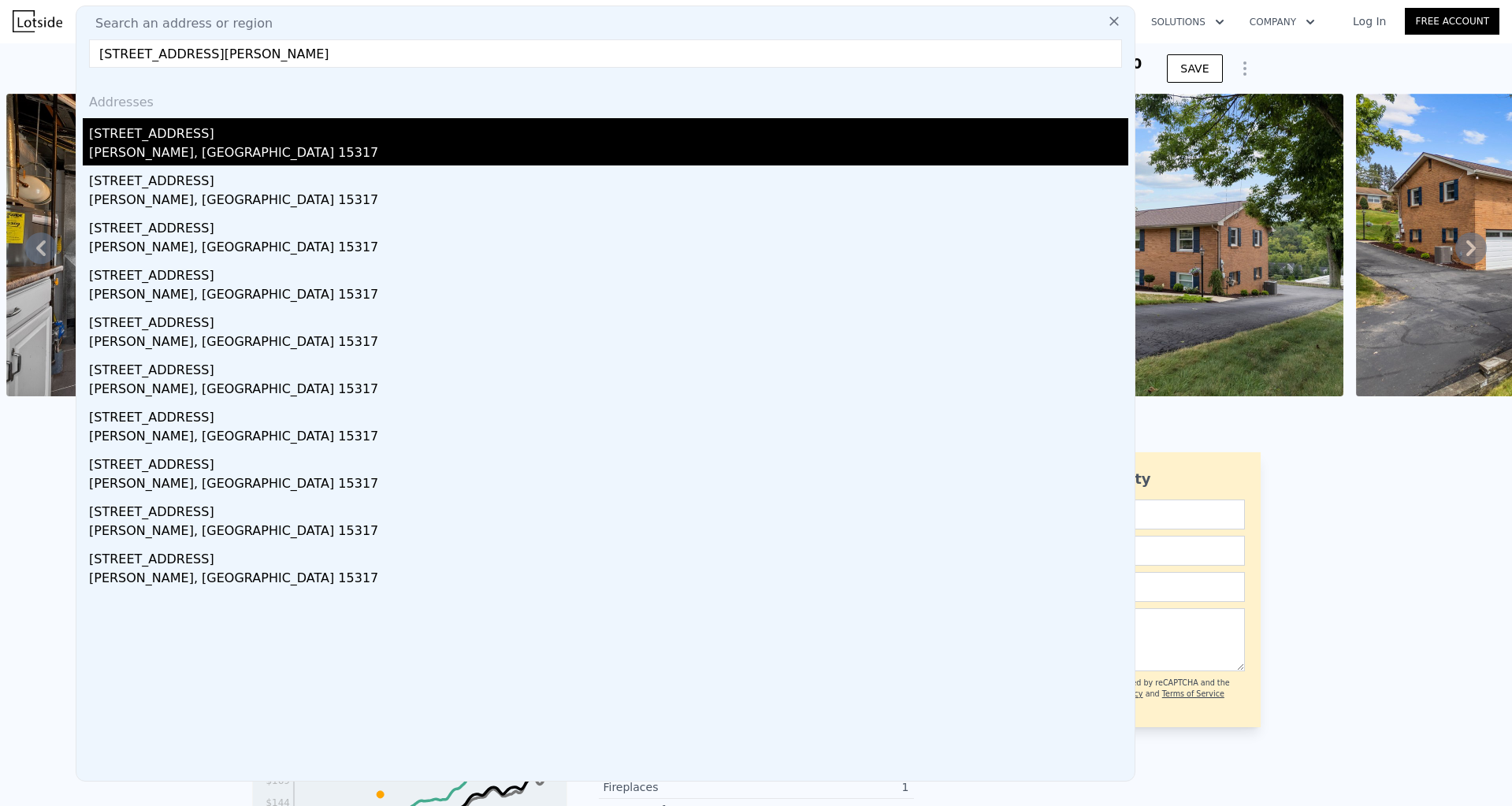
type input "[STREET_ADDRESS][PERSON_NAME]"
click at [155, 140] on div "[STREET_ADDRESS]" at bounding box center [609, 130] width 1040 height 25
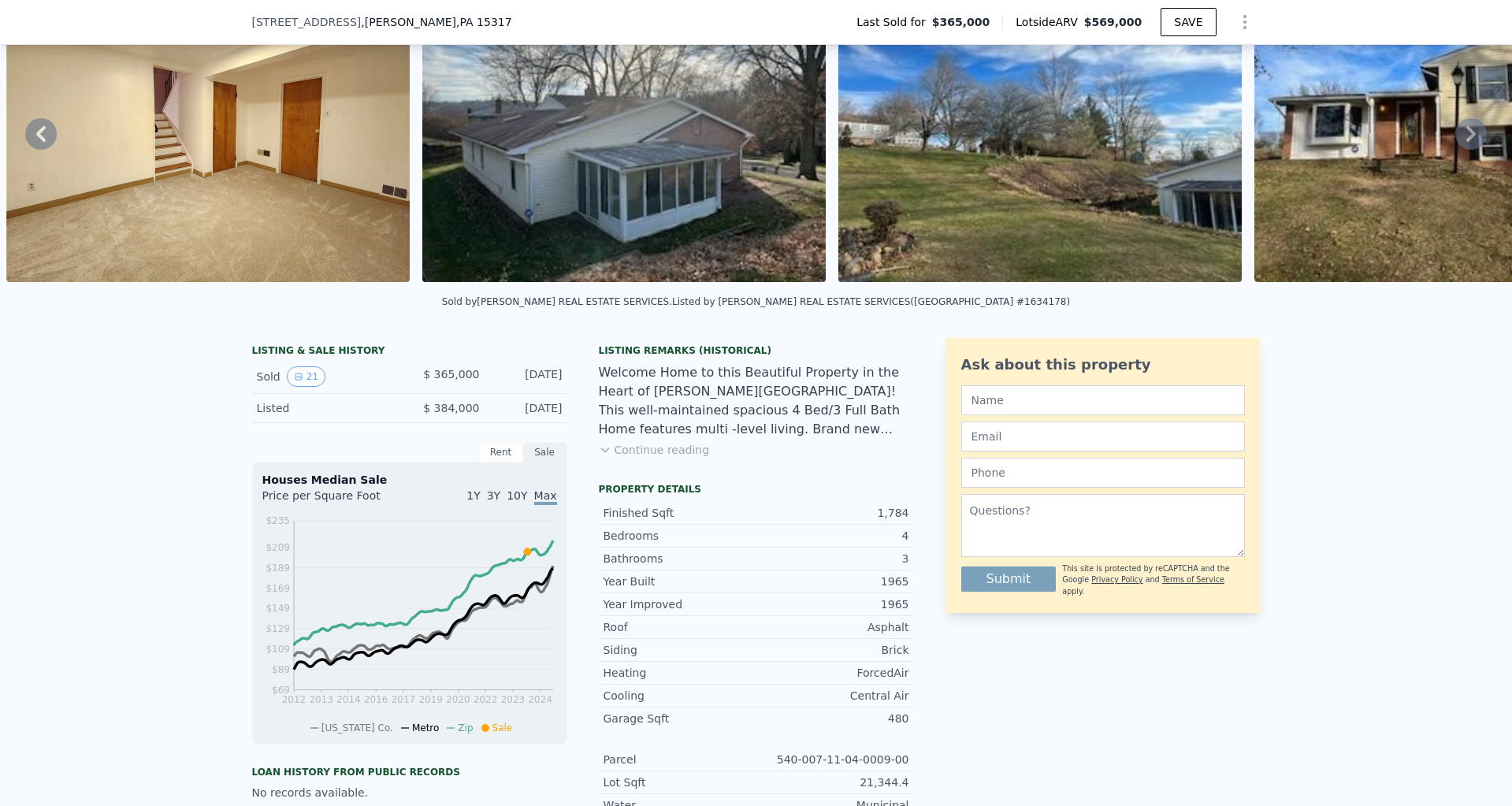
scroll to position [103, 0]
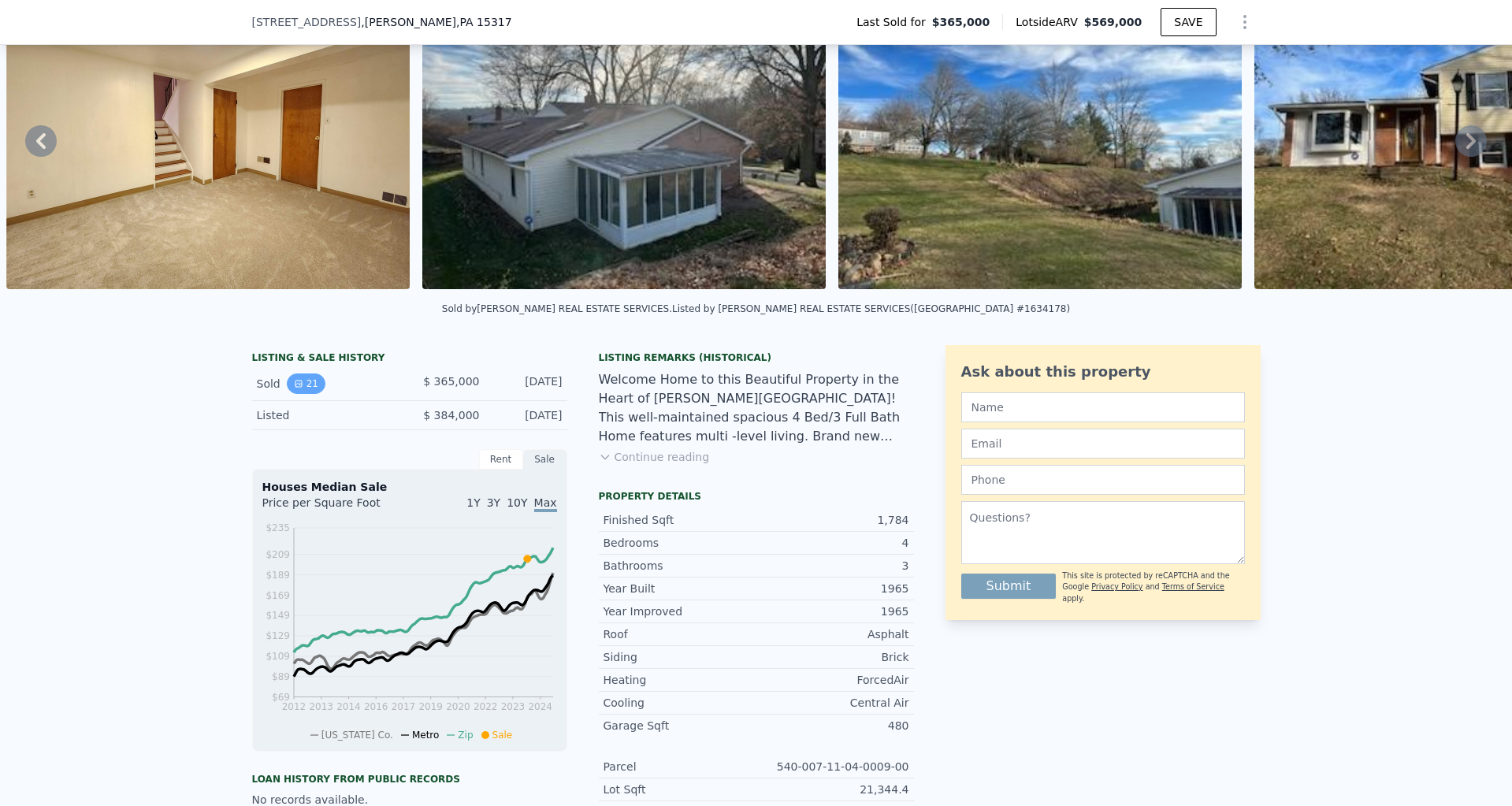
click at [296, 385] on icon "View historical data" at bounding box center [299, 383] width 10 height 10
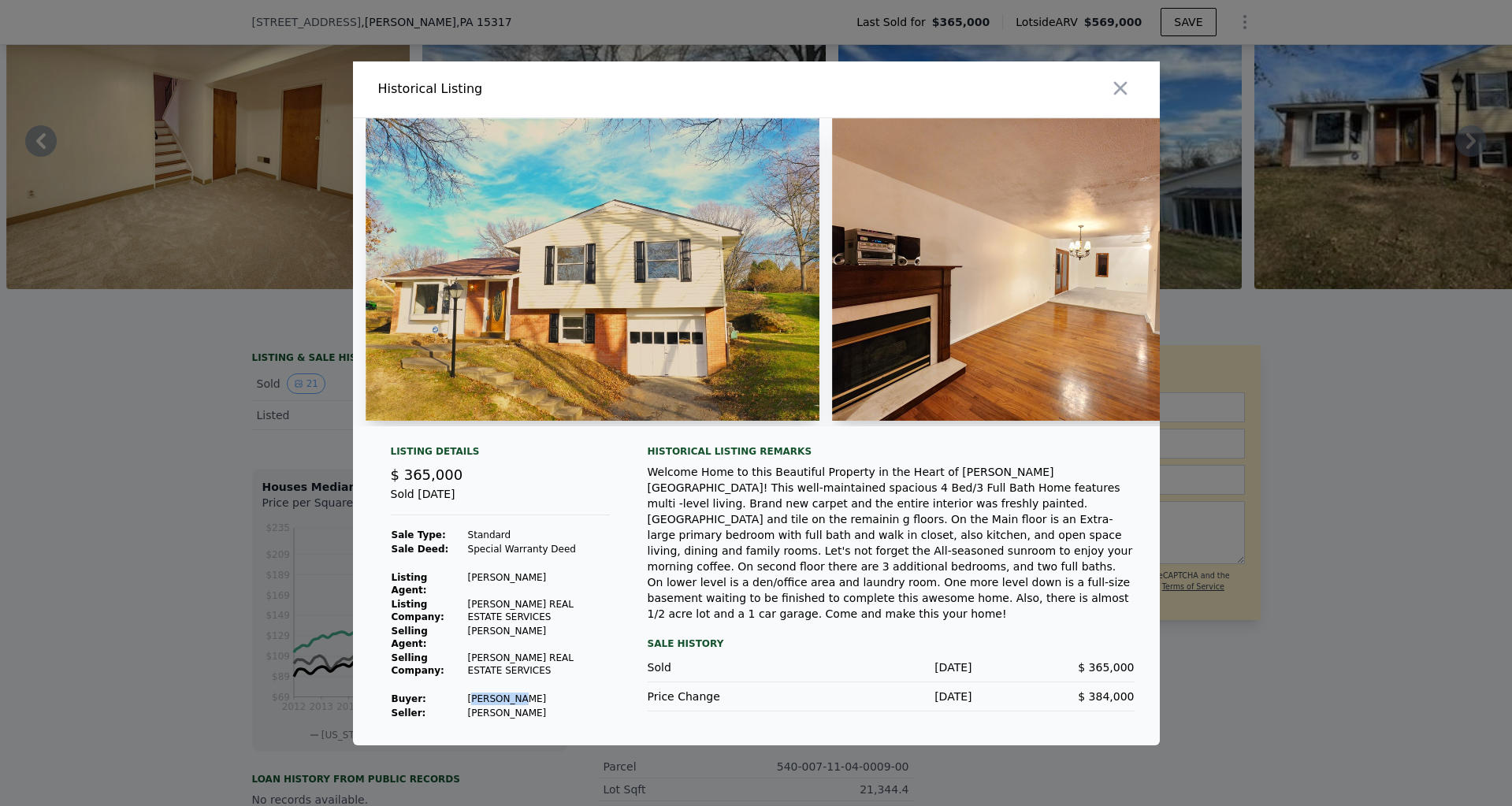
drag, startPoint x: 465, startPoint y: 702, endPoint x: 511, endPoint y: 702, distance: 46.0
click at [509, 702] on td "[PERSON_NAME]" at bounding box center [539, 699] width 143 height 14
drag, startPoint x: 517, startPoint y: 701, endPoint x: 463, endPoint y: 700, distance: 54.0
click at [468, 700] on td "[PERSON_NAME]" at bounding box center [539, 699] width 143 height 14
click at [1130, 84] on icon "button" at bounding box center [1121, 88] width 22 height 22
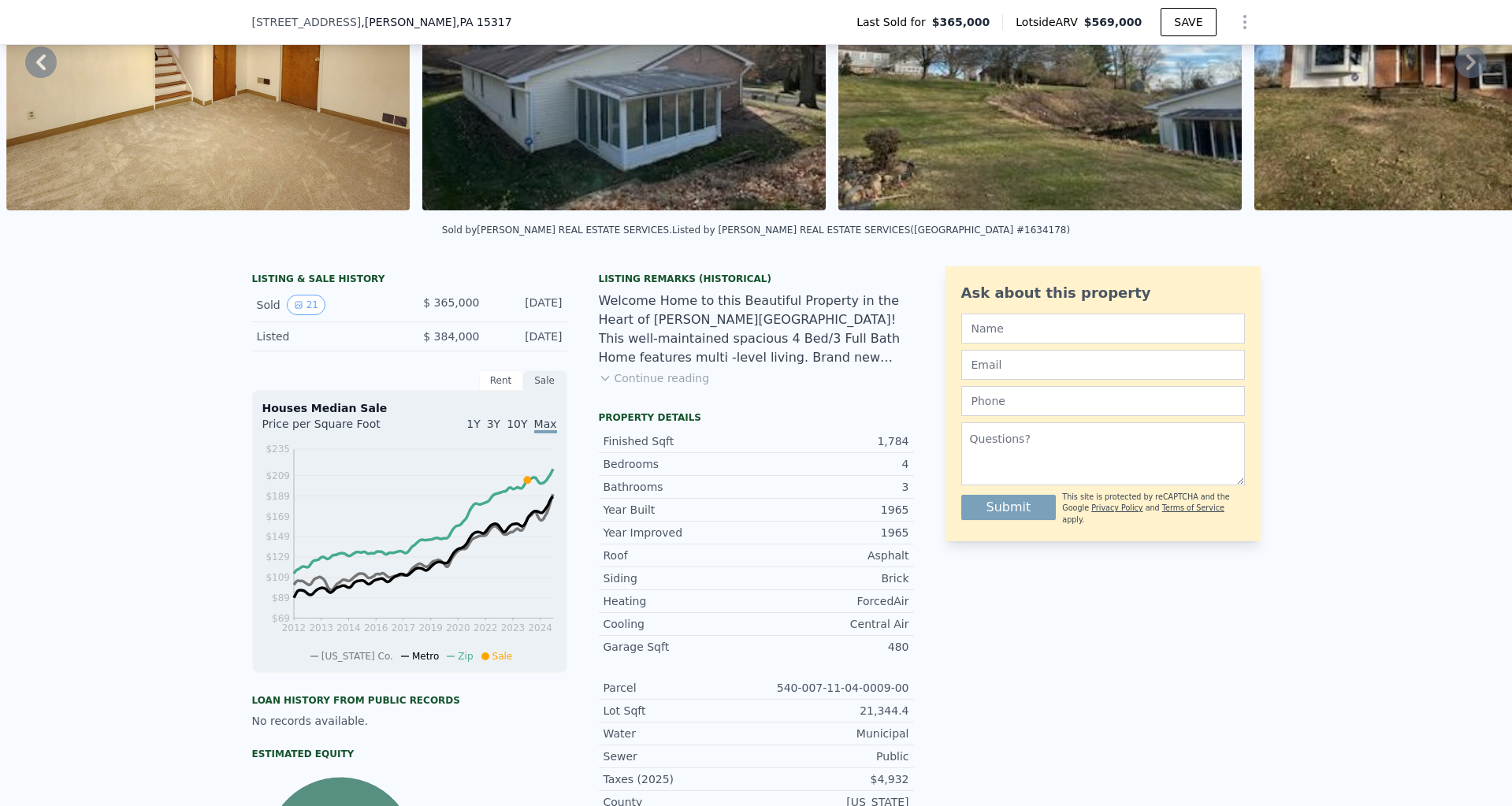
scroll to position [181, 0]
click at [644, 372] on button "Continue reading" at bounding box center [655, 380] width 112 height 16
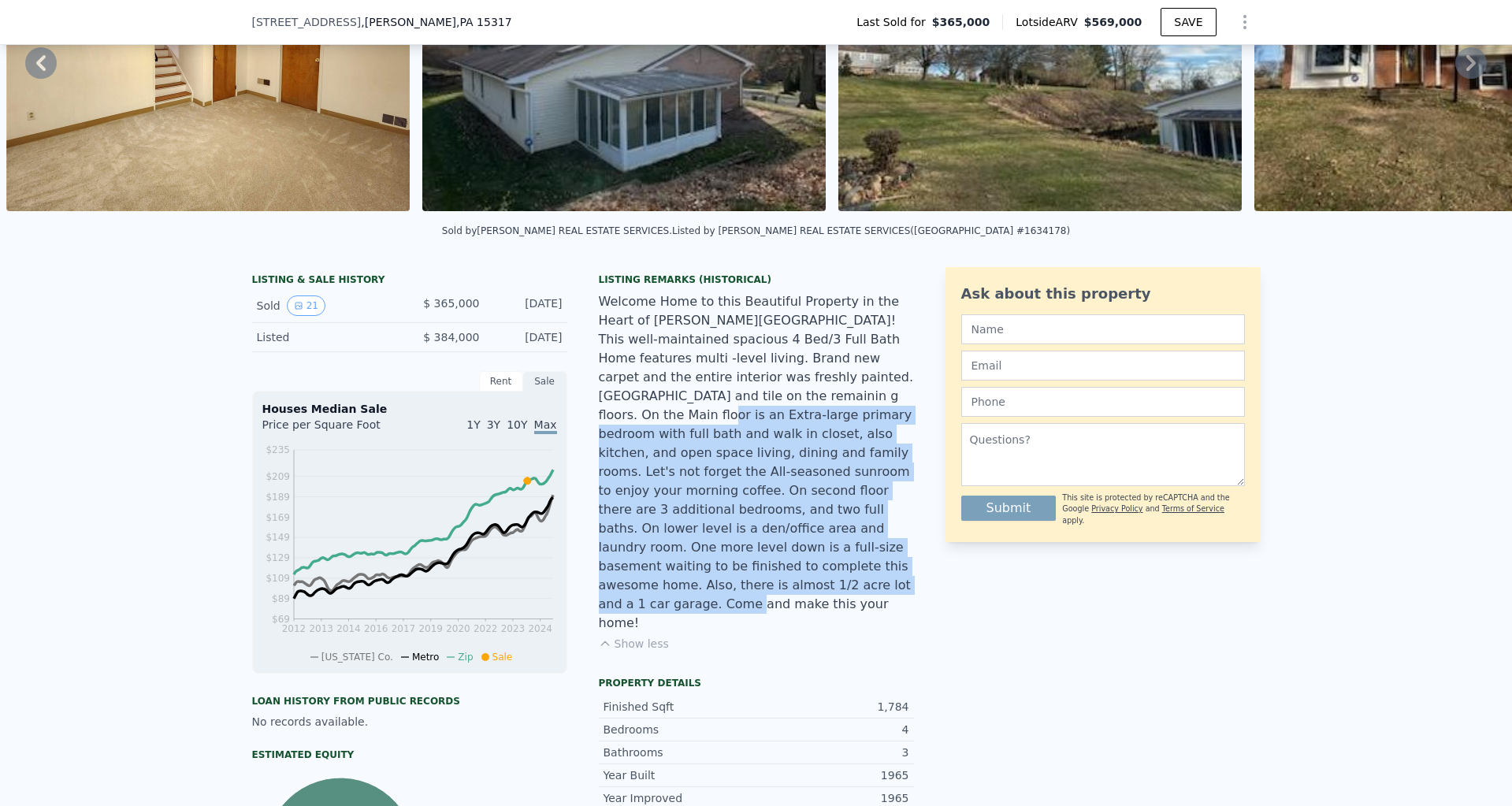
drag, startPoint x: 858, startPoint y: 561, endPoint x: 737, endPoint y: 395, distance: 205.4
click at [737, 395] on div "Welcome Home to this Beautiful Property in the Heart of [PERSON_NAME][GEOGRAPHI…" at bounding box center [756, 462] width 315 height 340
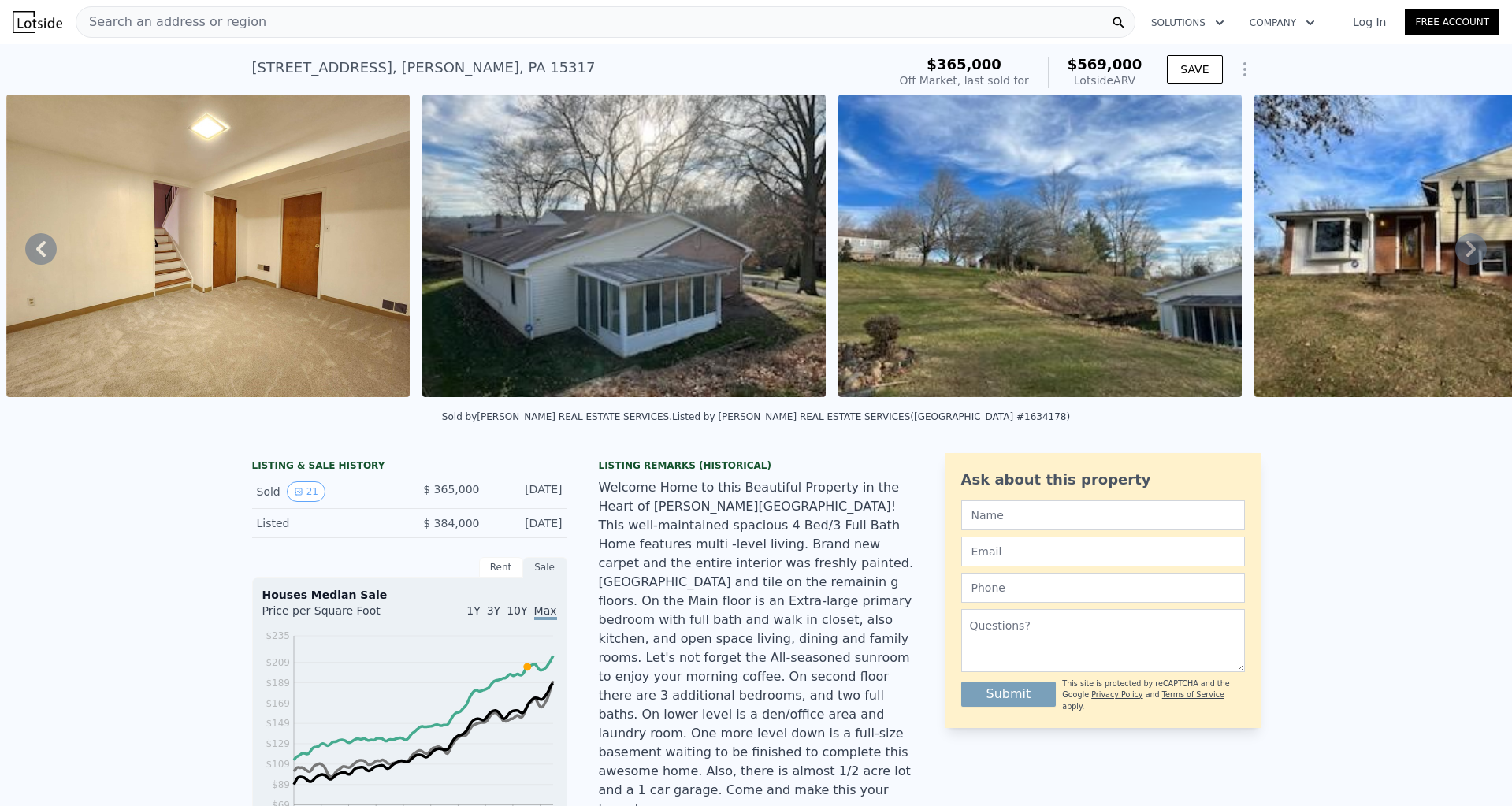
scroll to position [0, 0]
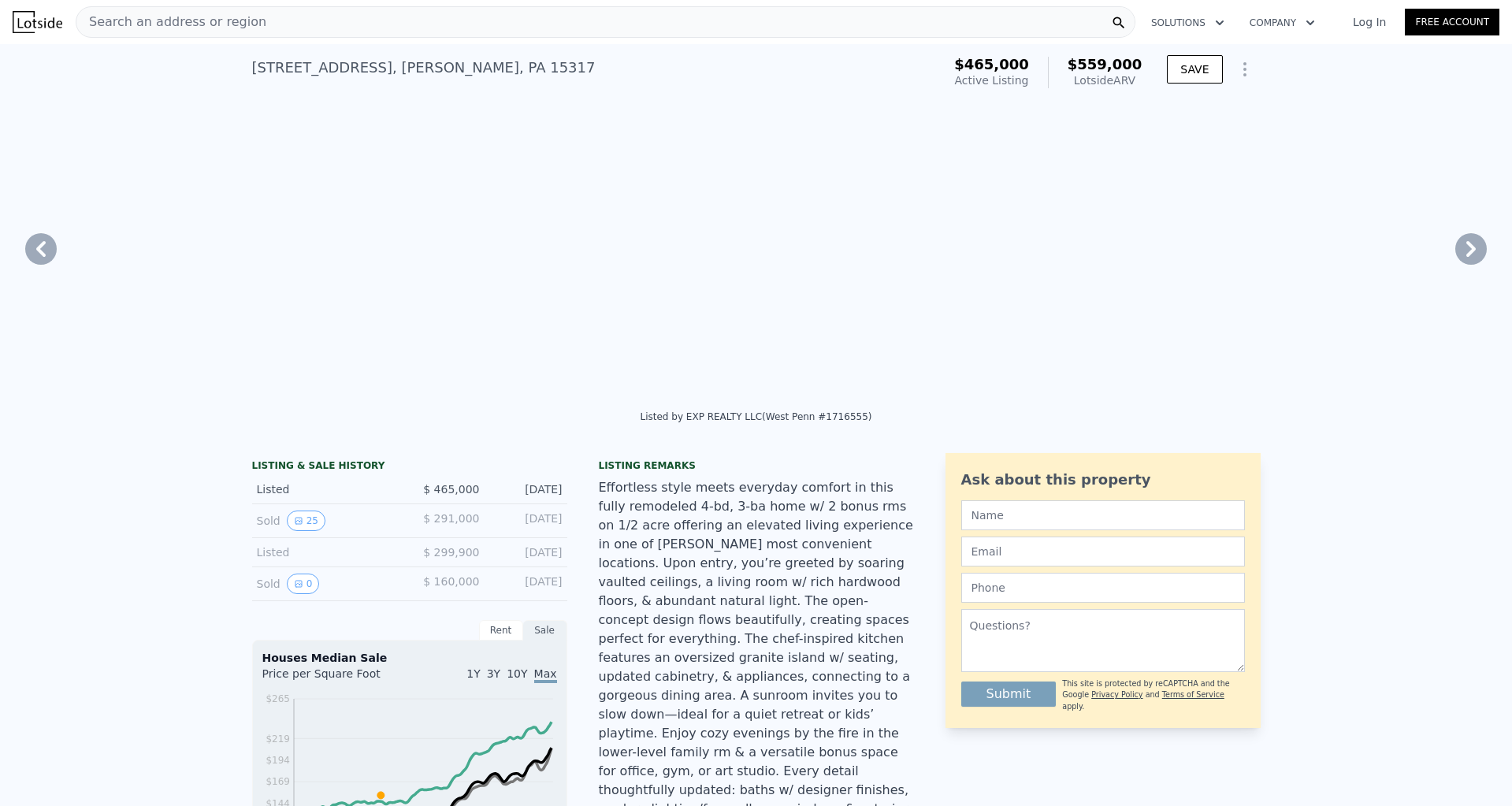
checkbox input "true"
type input "$ 559,000"
type input "1794"
type input "2608"
type input "$ 26,124"
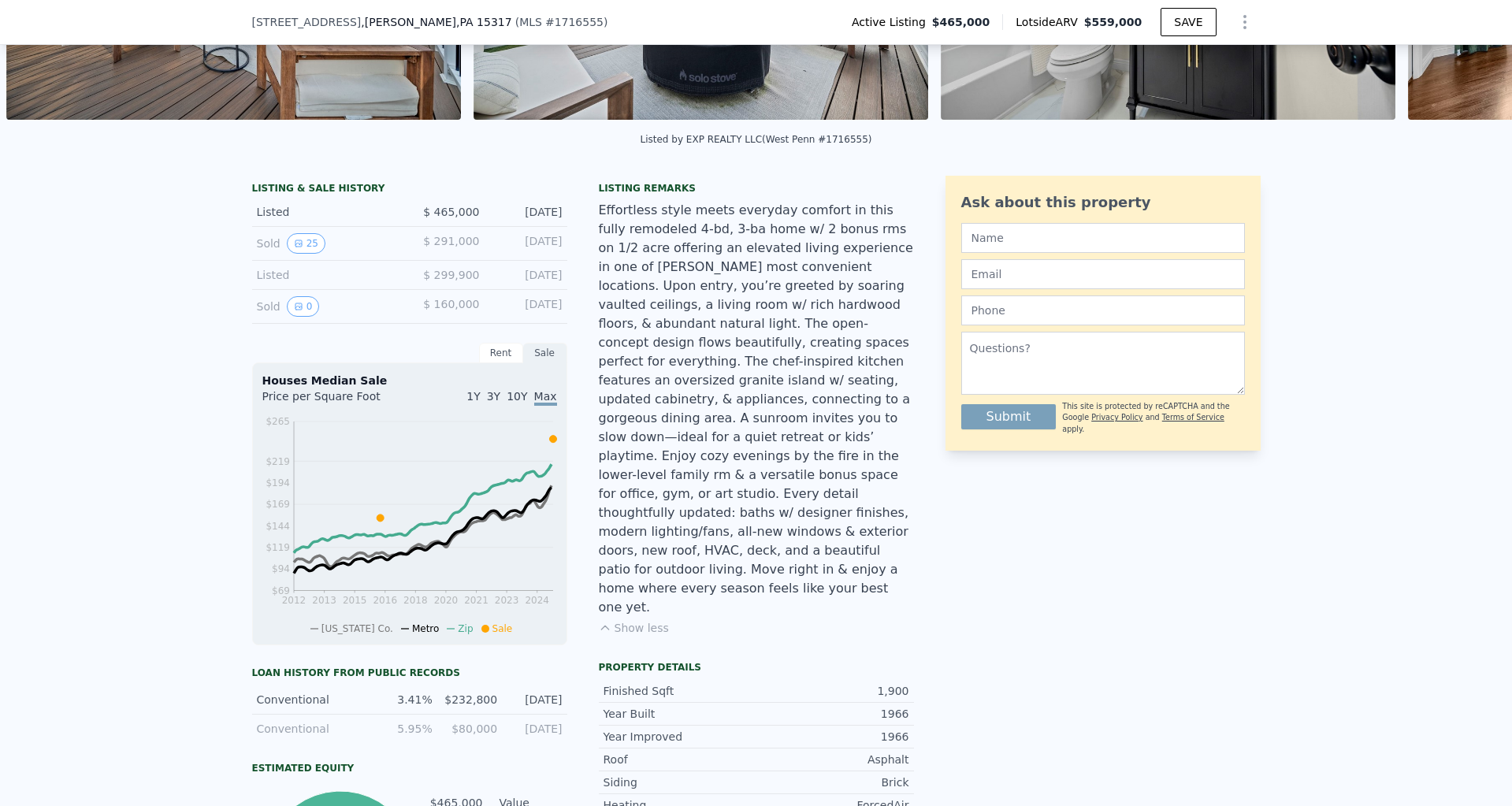
scroll to position [257, 0]
